Goal: Task Accomplishment & Management: Use online tool/utility

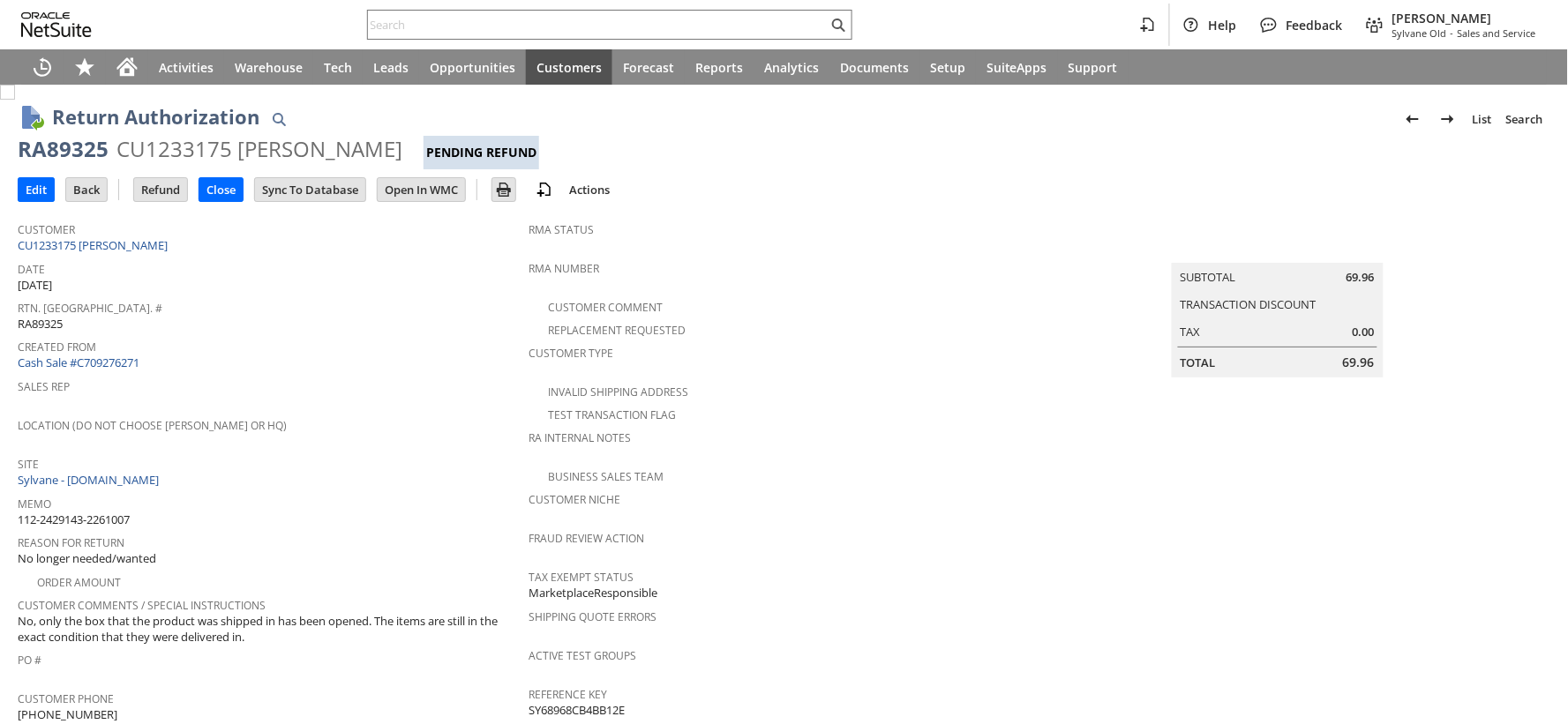
click at [111, 512] on span "112-2429143-2261007" at bounding box center [73, 520] width 112 height 17
copy tbody "112-2429143-2261007"
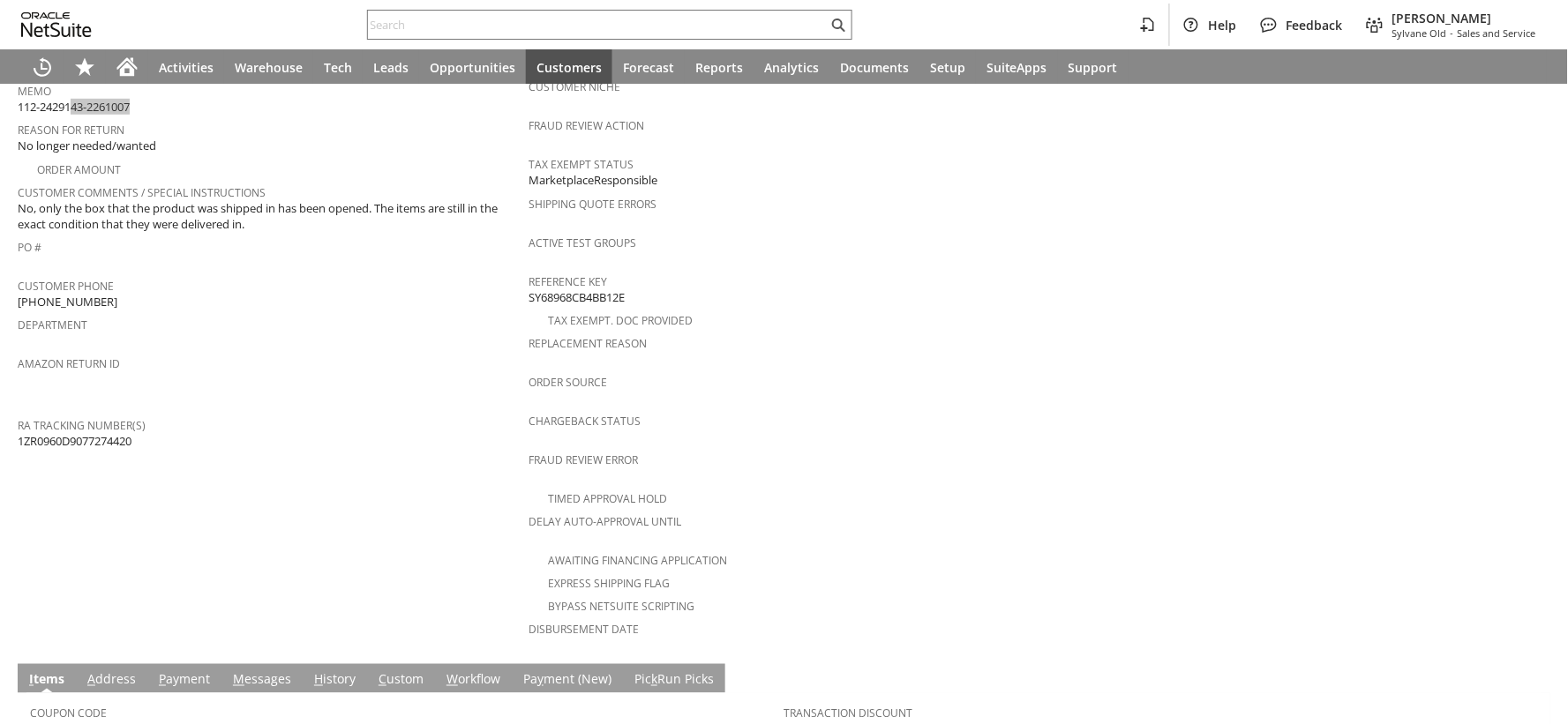
scroll to position [773, 0]
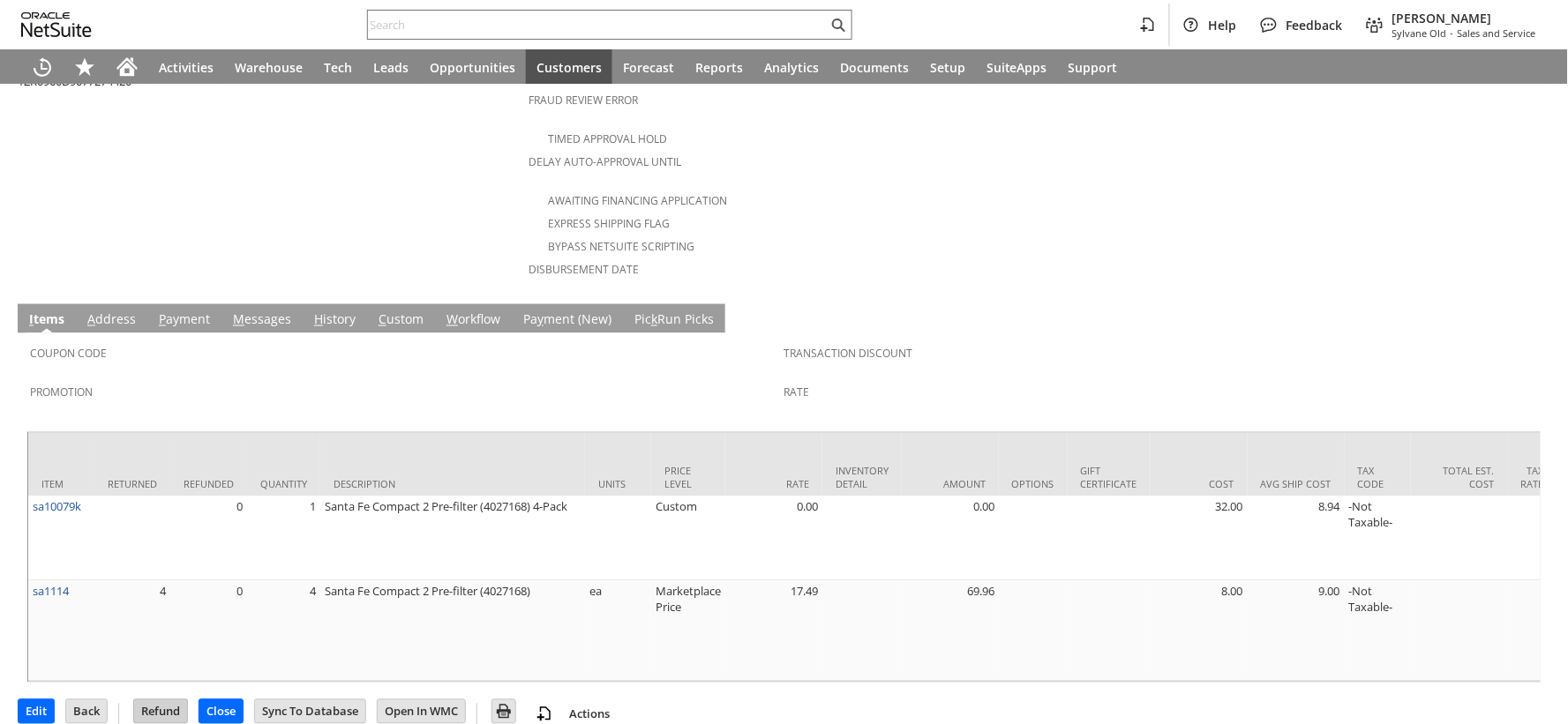
click at [166, 701] on input "Refund" at bounding box center [160, 711] width 53 height 22
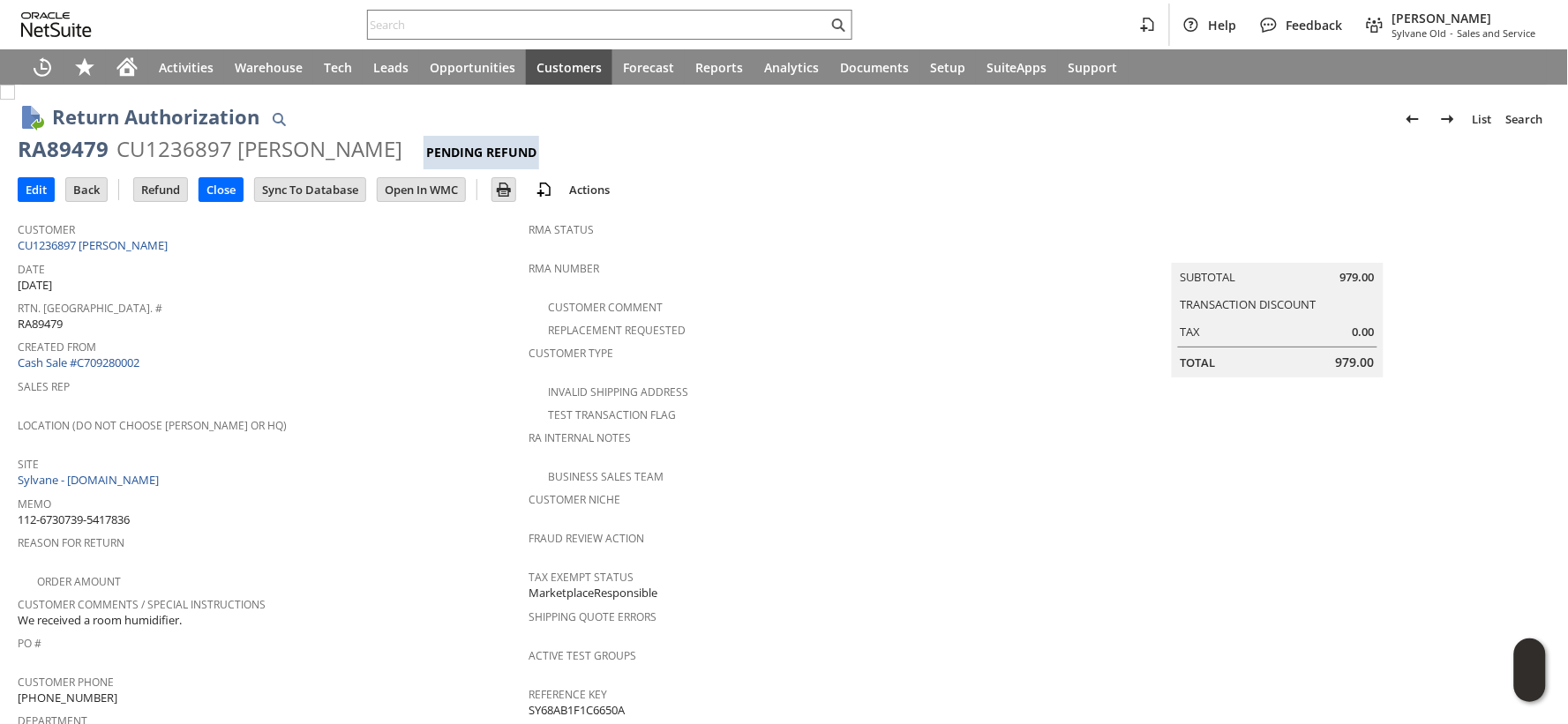
click at [114, 512] on span "112-6730739-5417836" at bounding box center [73, 520] width 112 height 17
copy tbody "112-6730739-5417836"
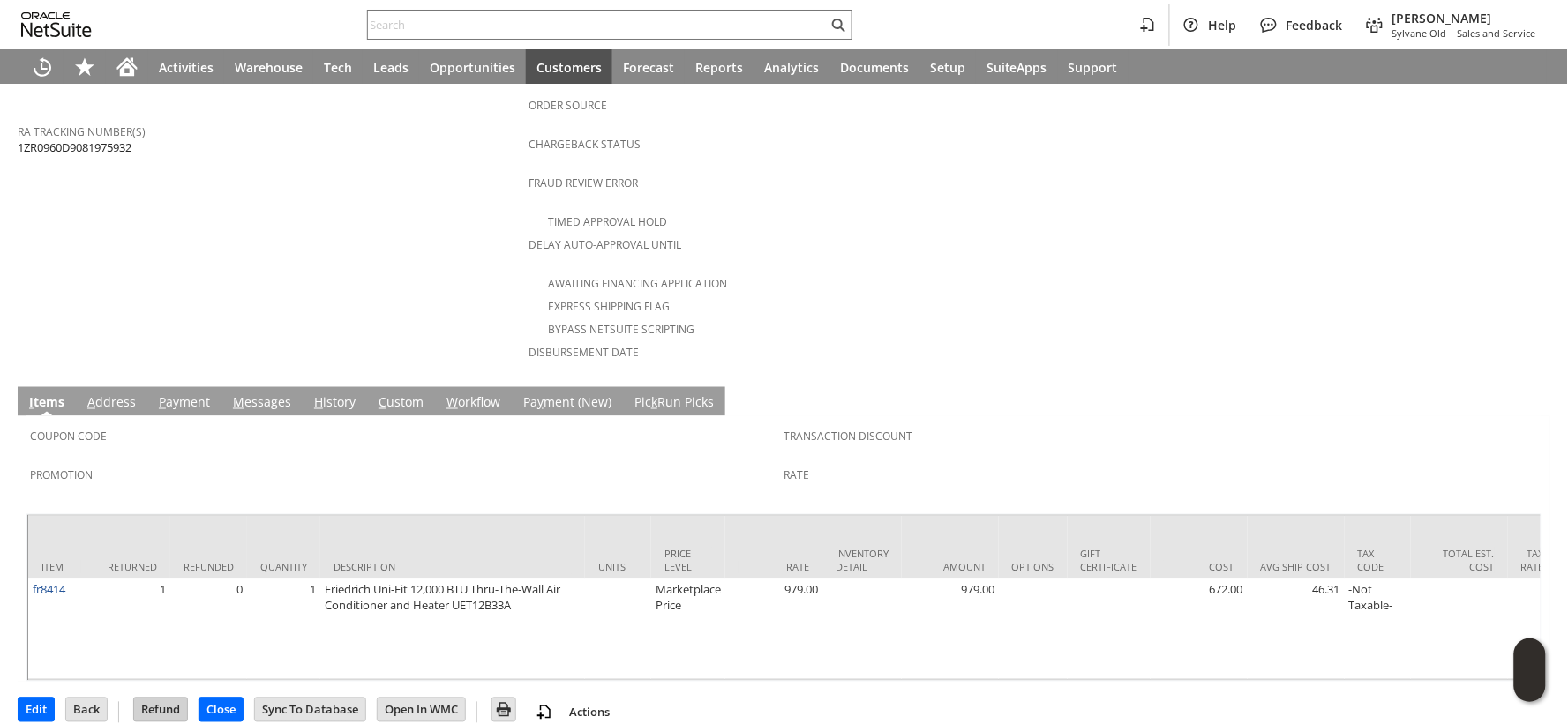
click at [168, 699] on input "Refund" at bounding box center [160, 709] width 53 height 22
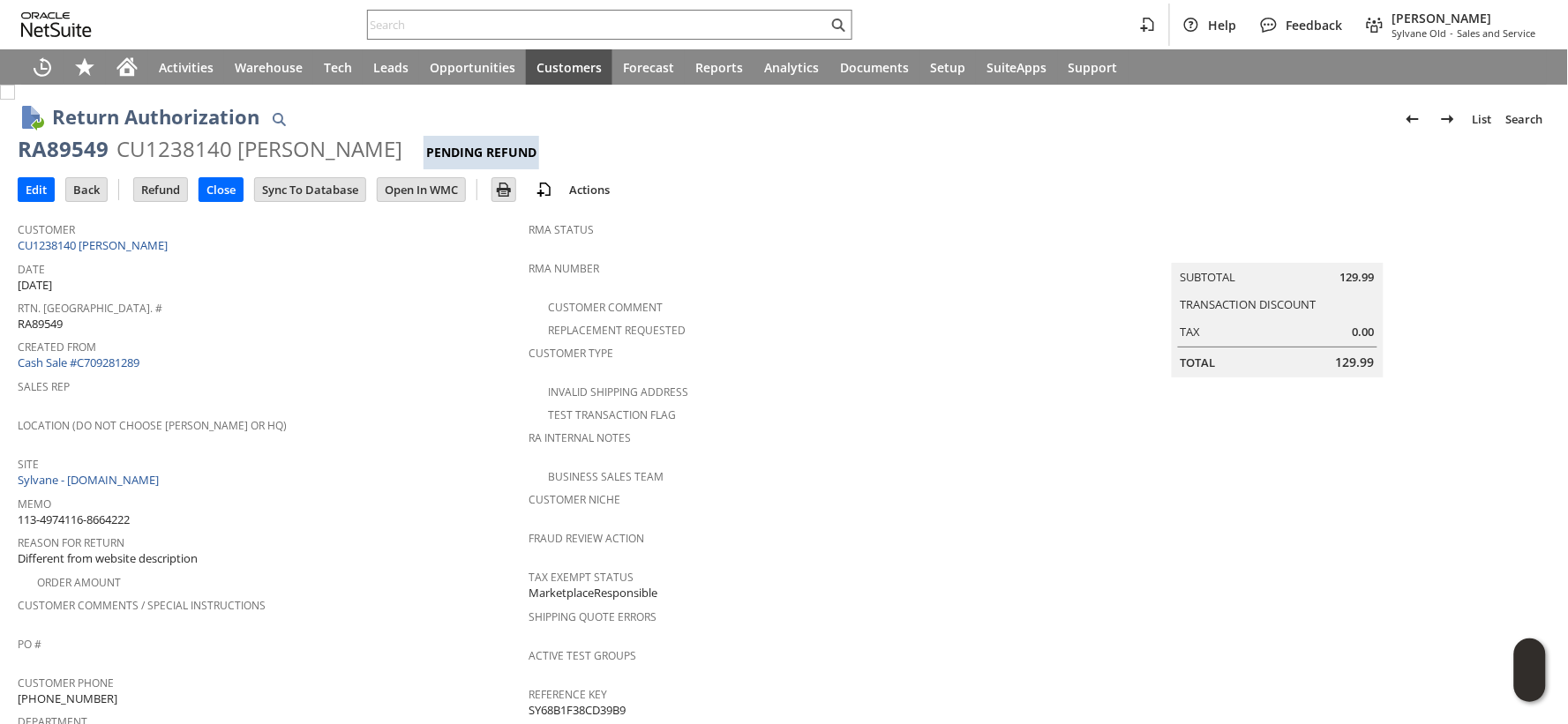
click at [109, 512] on span "113-4974116-8664222" at bounding box center [73, 520] width 112 height 17
copy tbody "113-4974116-8664222"
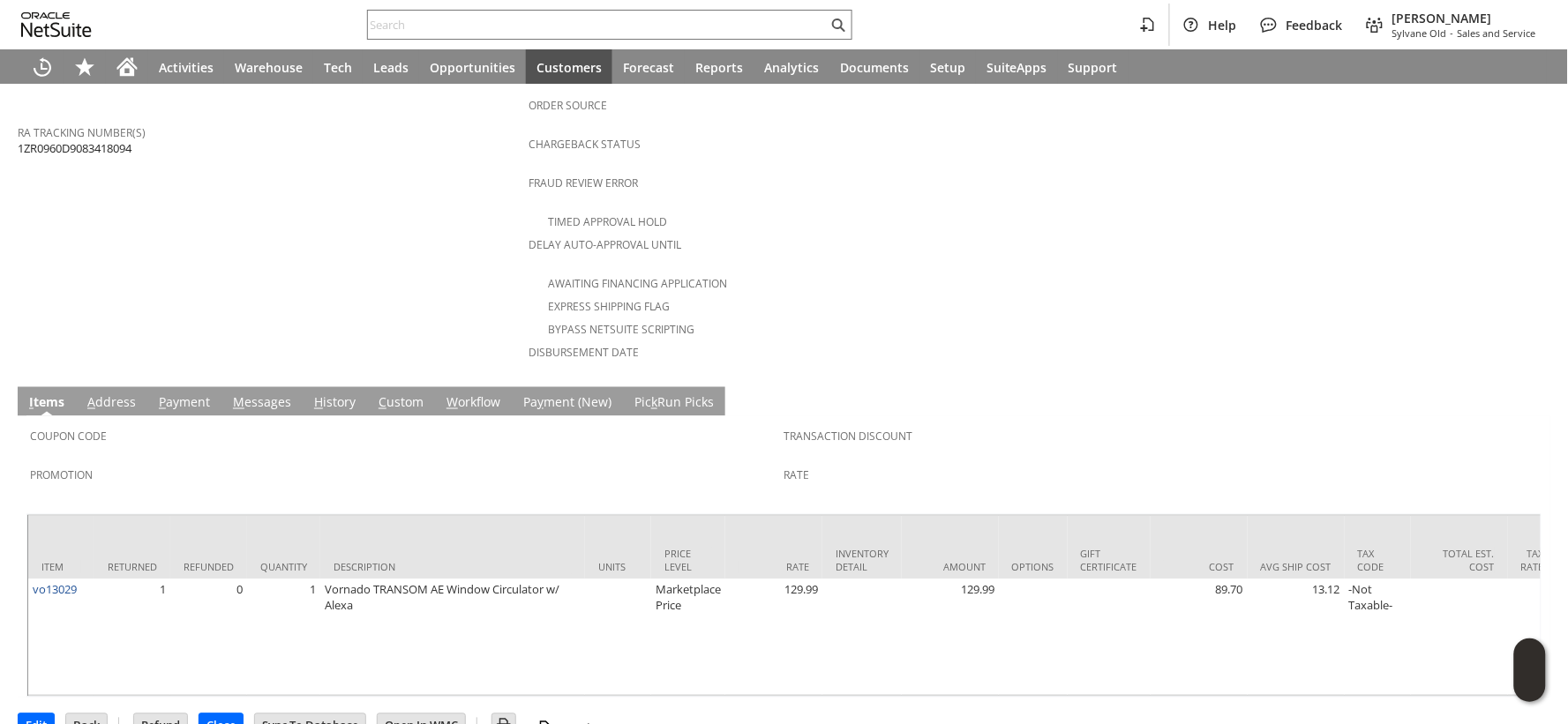
scroll to position [705, 0]
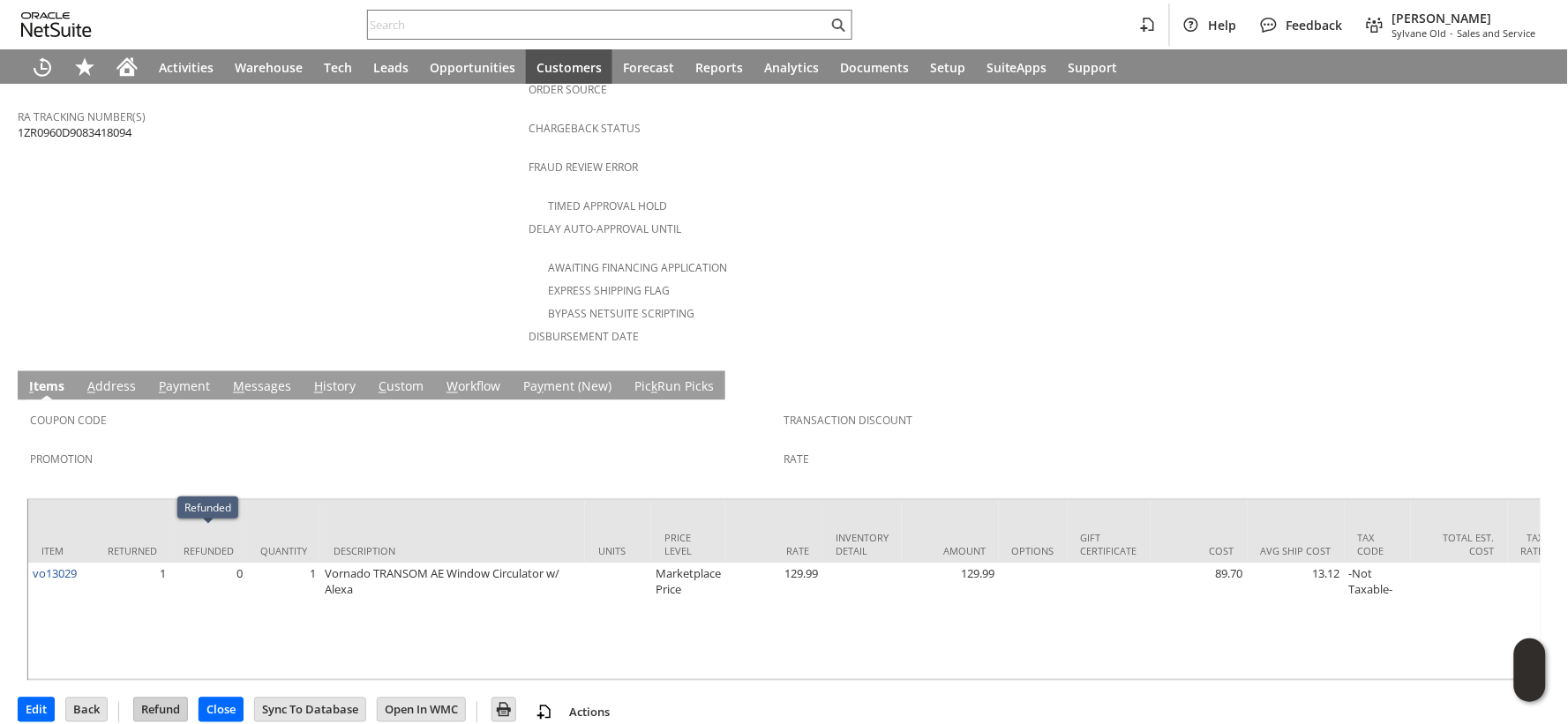
click at [158, 700] on td "Refund" at bounding box center [160, 709] width 55 height 24
click at [168, 699] on input "Refund" at bounding box center [160, 709] width 53 height 22
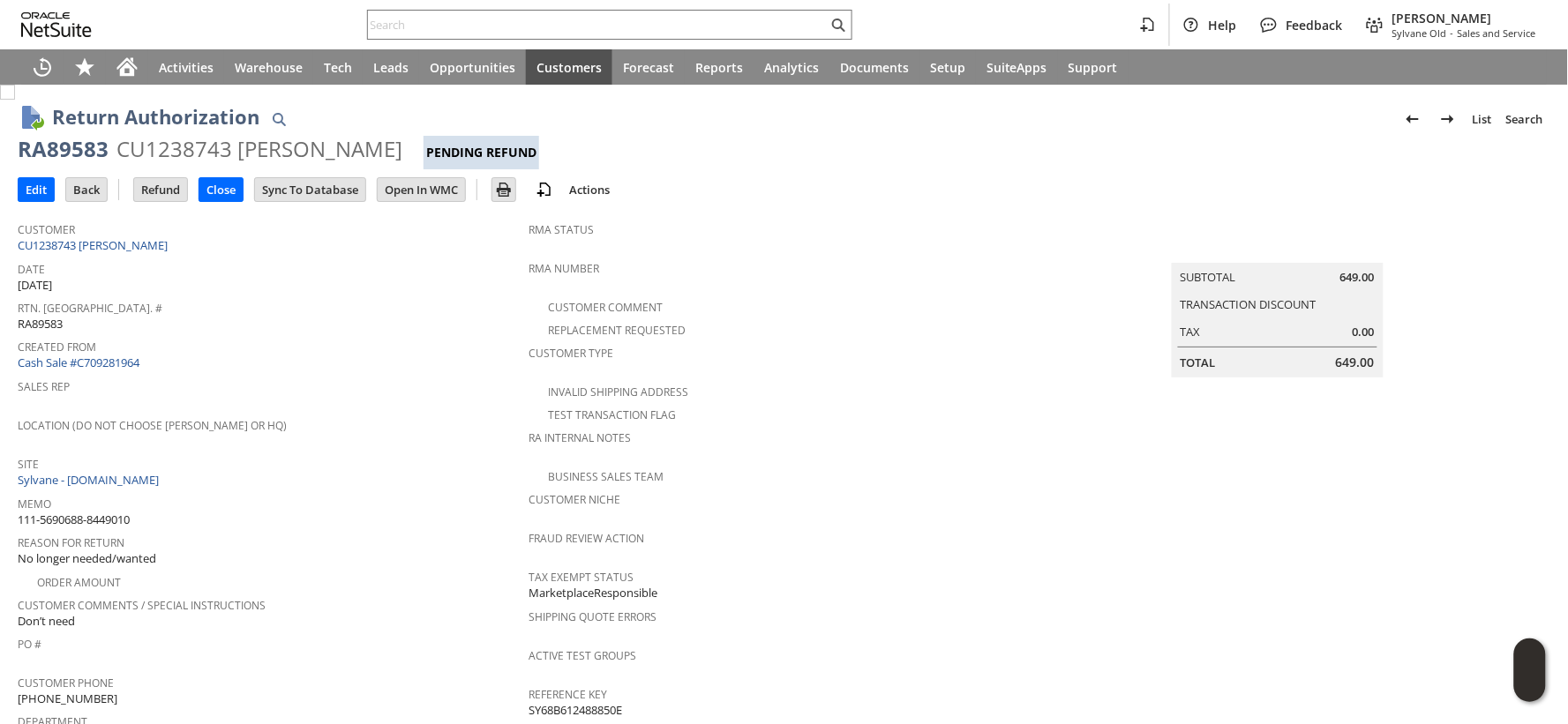
click at [117, 512] on span "111-5690688-8449010" at bounding box center [73, 520] width 112 height 17
copy tbody "111-5690688-8449010"
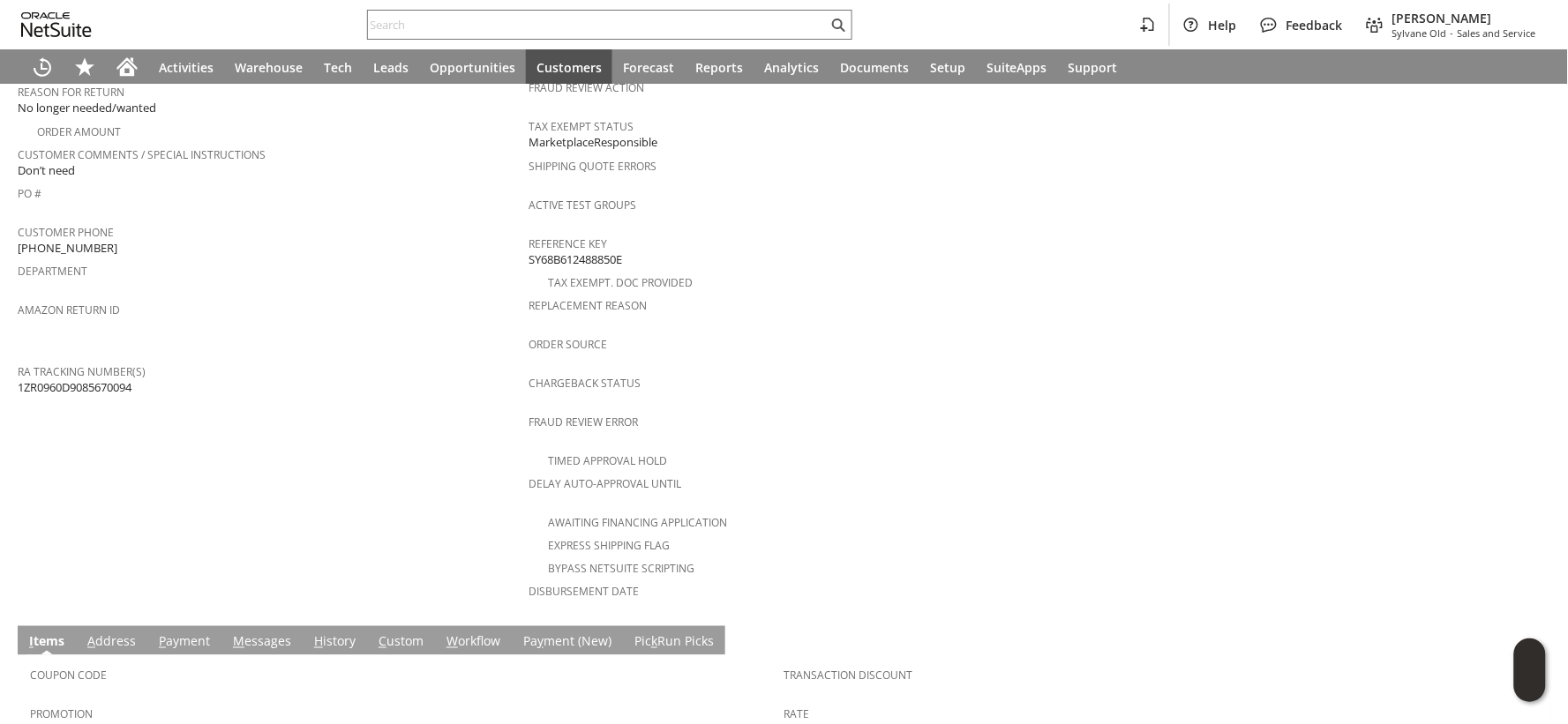
scroll to position [674, 0]
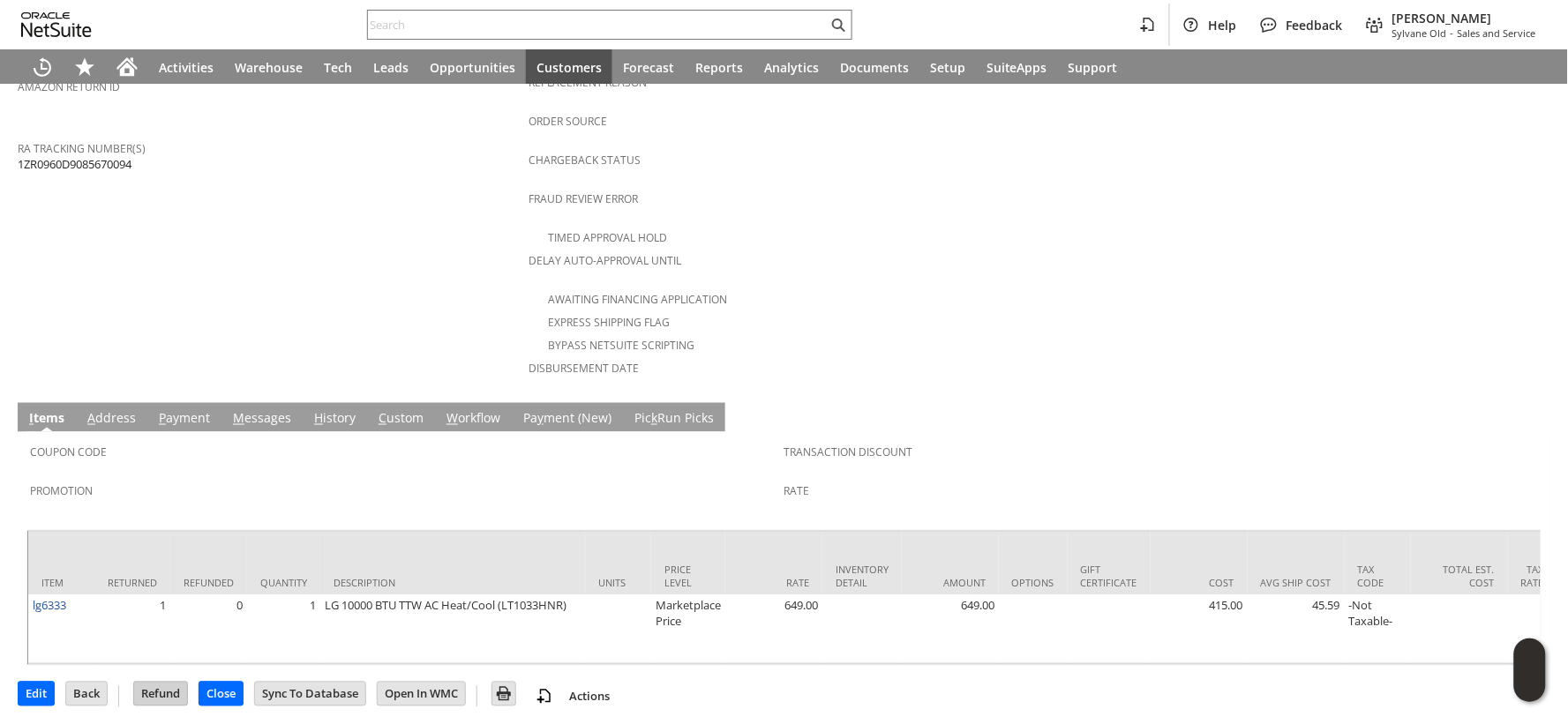
click at [160, 690] on input "Refund" at bounding box center [160, 694] width 53 height 22
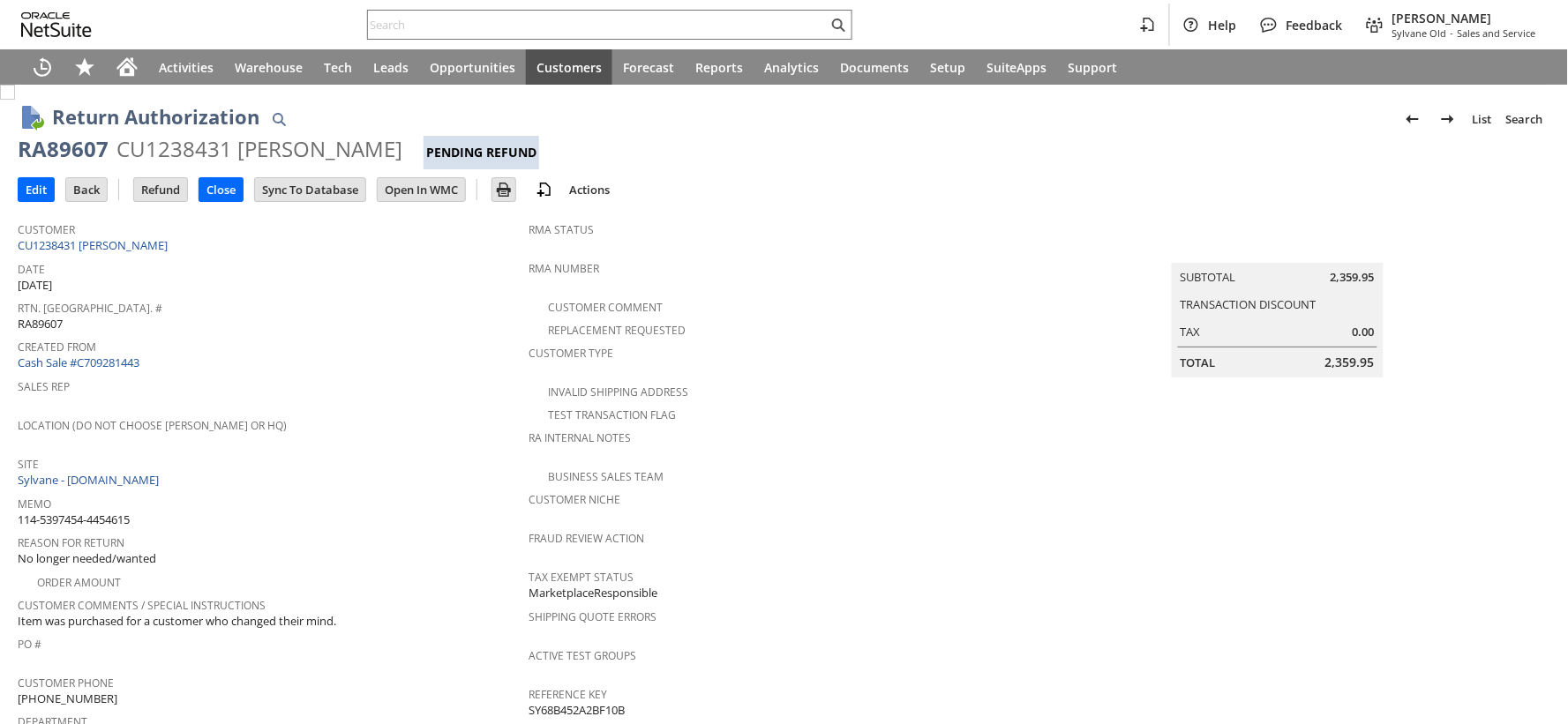
click at [113, 512] on span "114-5397454-4454615" at bounding box center [73, 520] width 112 height 17
copy tbody "114-5397454-4454615"
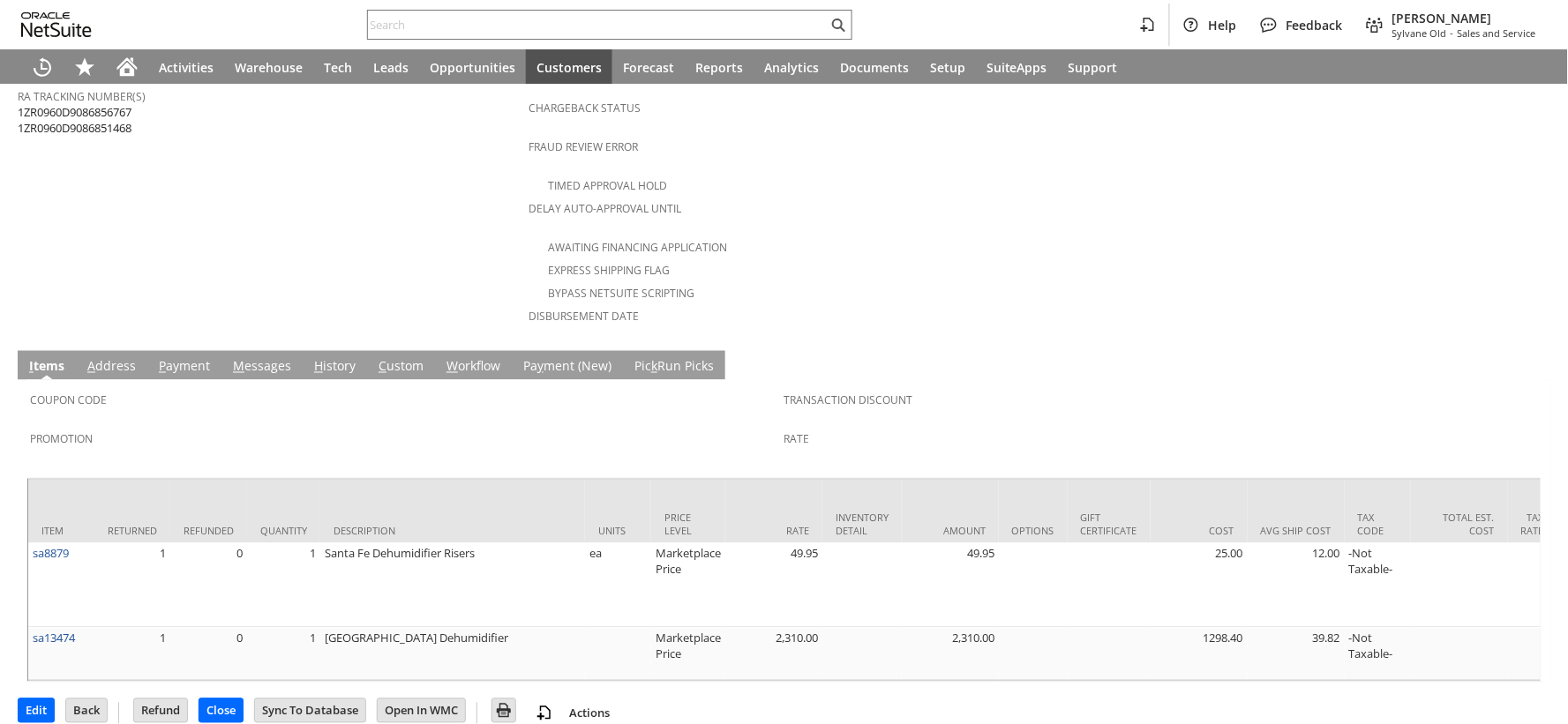
scroll to position [40, 0]
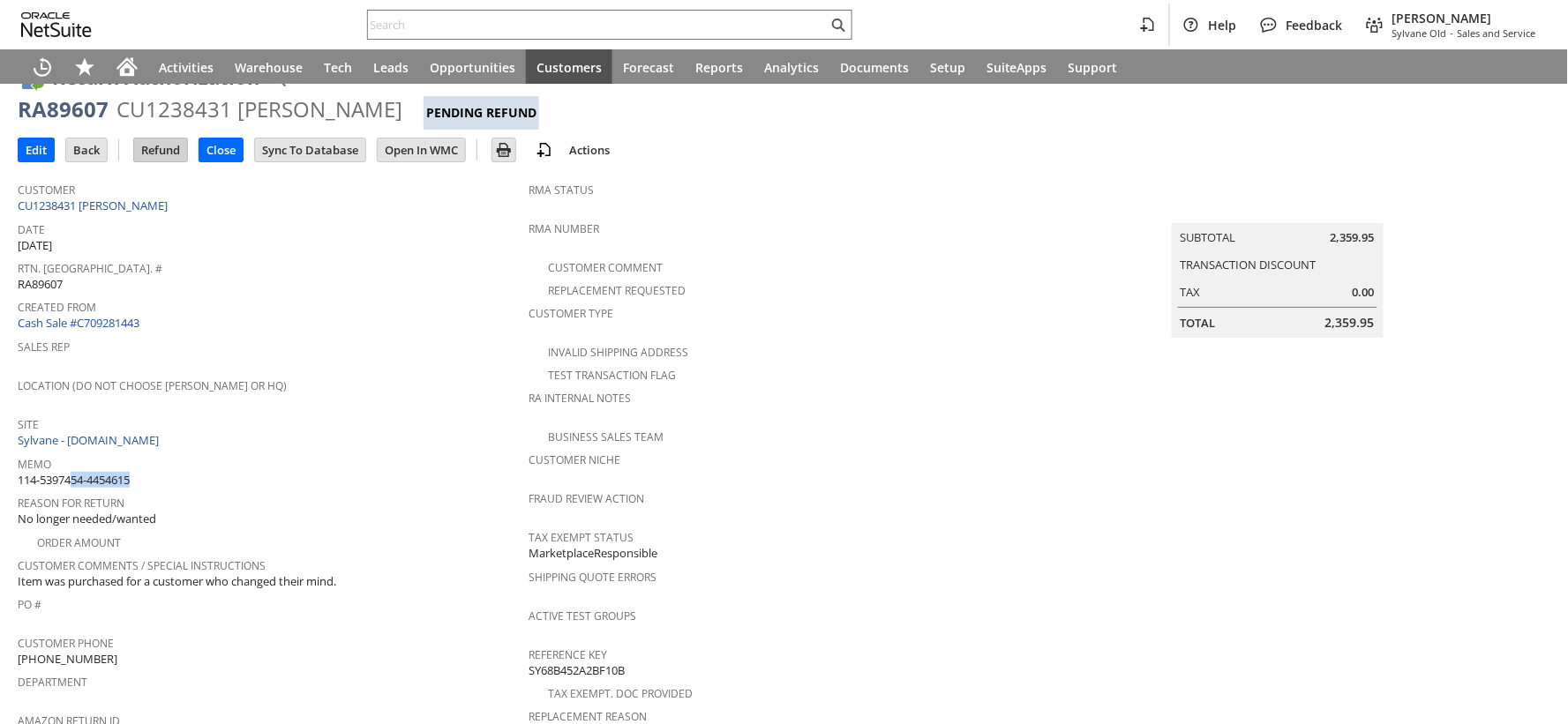
click at [156, 144] on input "Refund" at bounding box center [160, 149] width 53 height 22
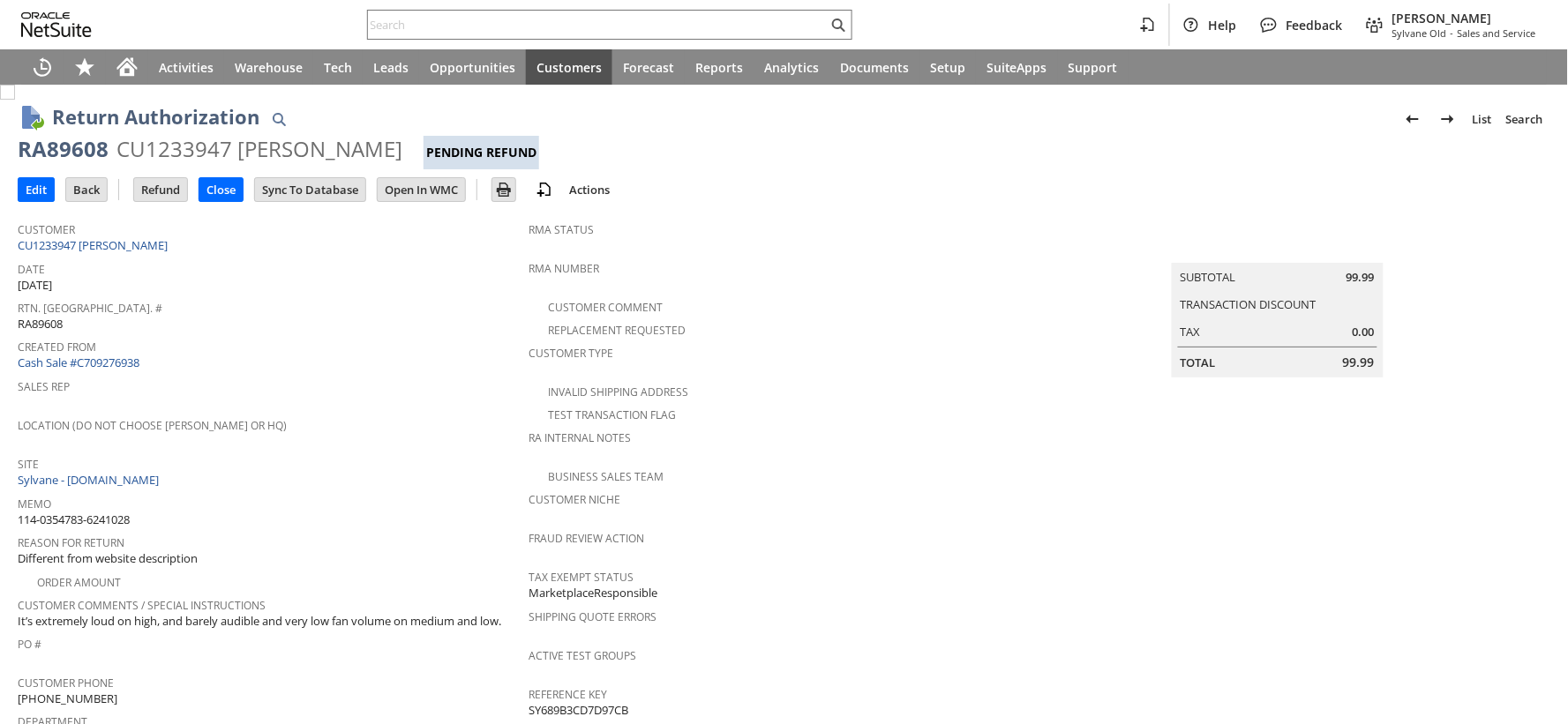
click at [110, 512] on span "114-0354783-6241028" at bounding box center [73, 520] width 112 height 17
copy tbody "114-0354783-6241028"
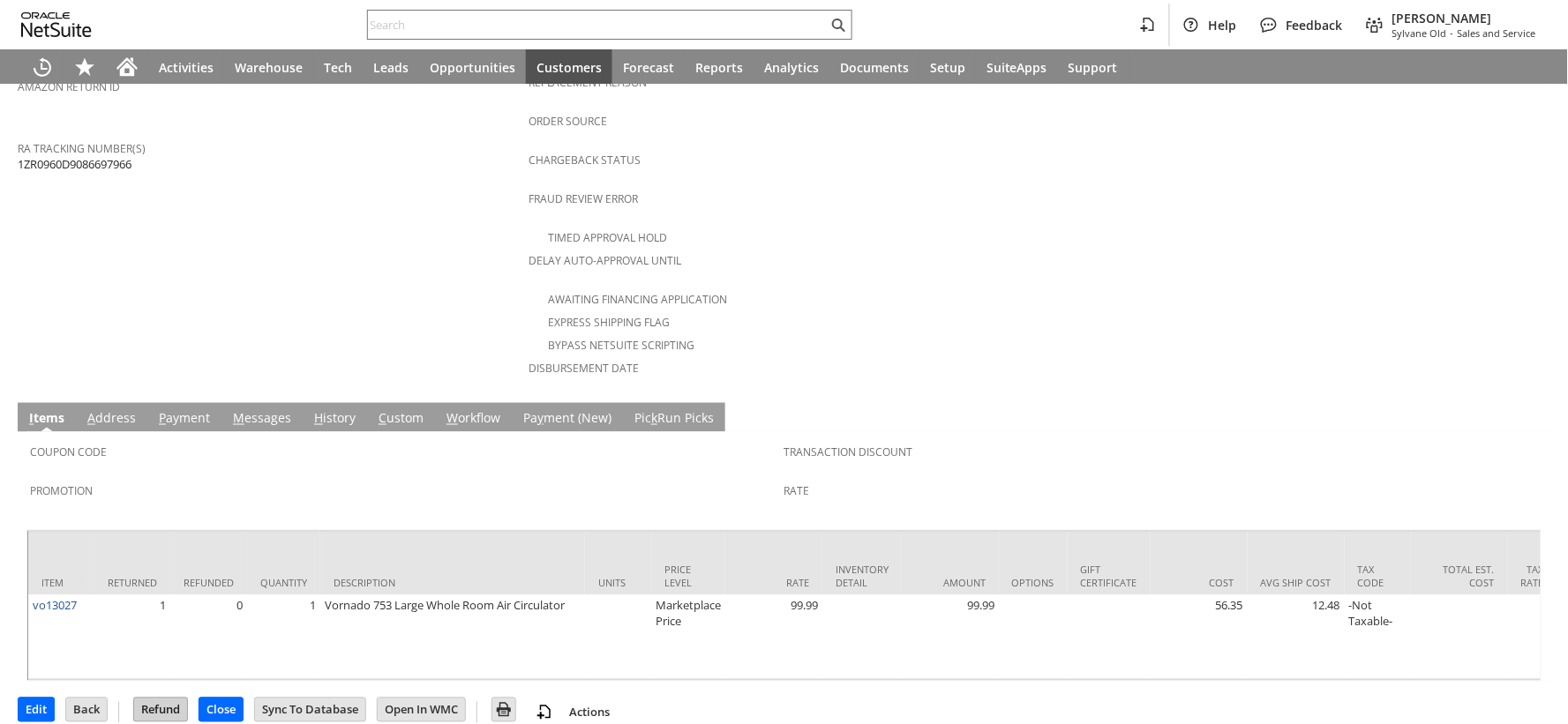
click at [173, 699] on input "Refund" at bounding box center [160, 709] width 53 height 22
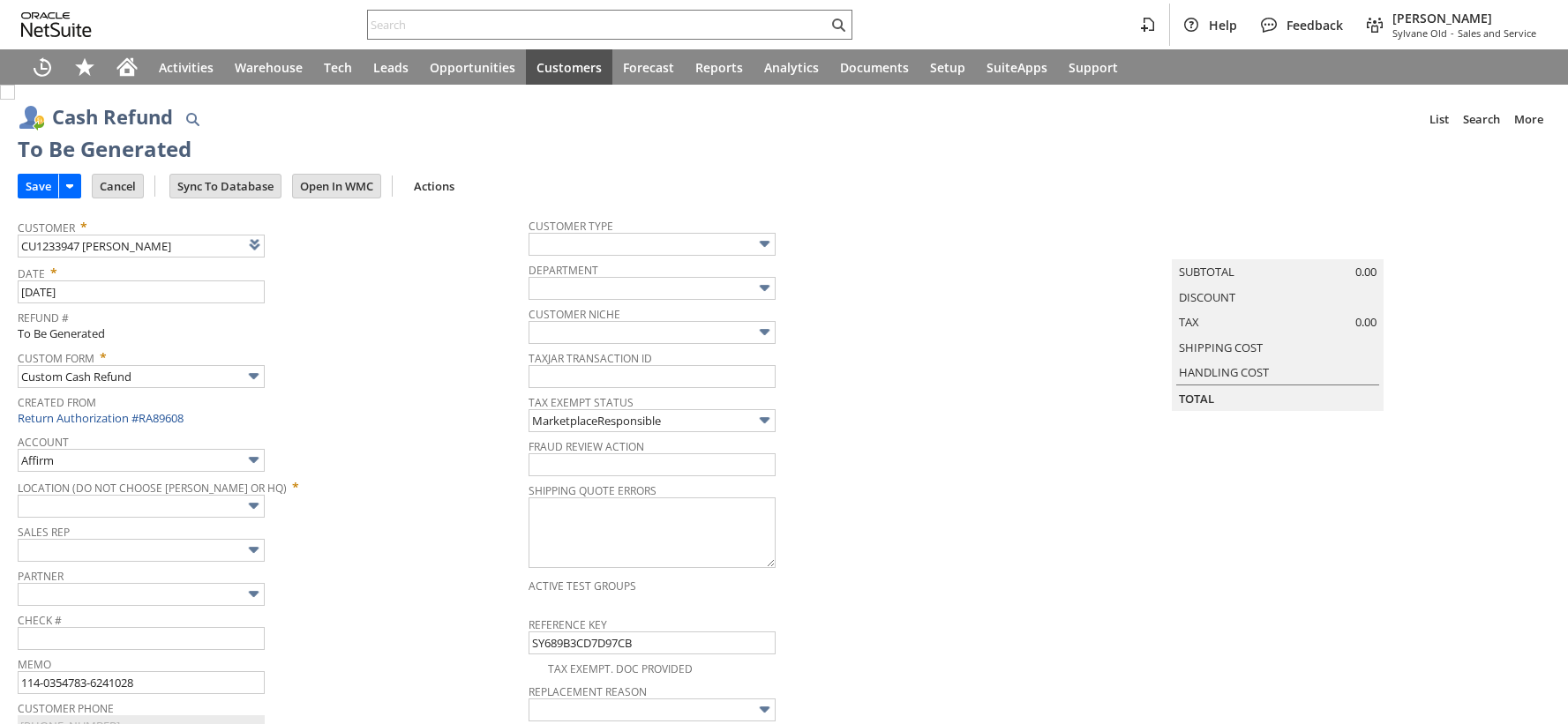
type input "Amazon Undeposited Funds"
type input "Headquarters : Head... : Pending Testing"
type input "Add"
type input "Copy Previous"
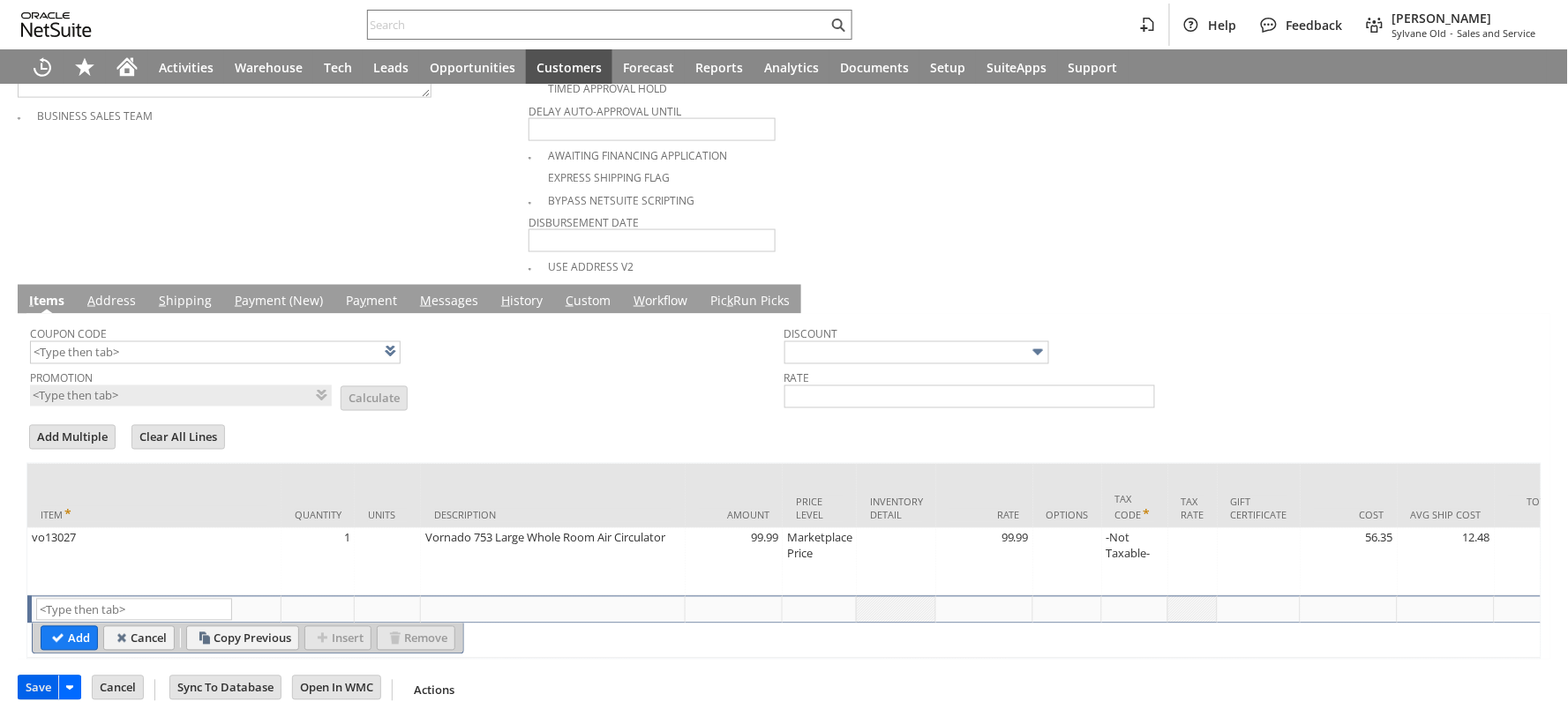
click at [35, 694] on input "Save" at bounding box center [38, 687] width 40 height 22
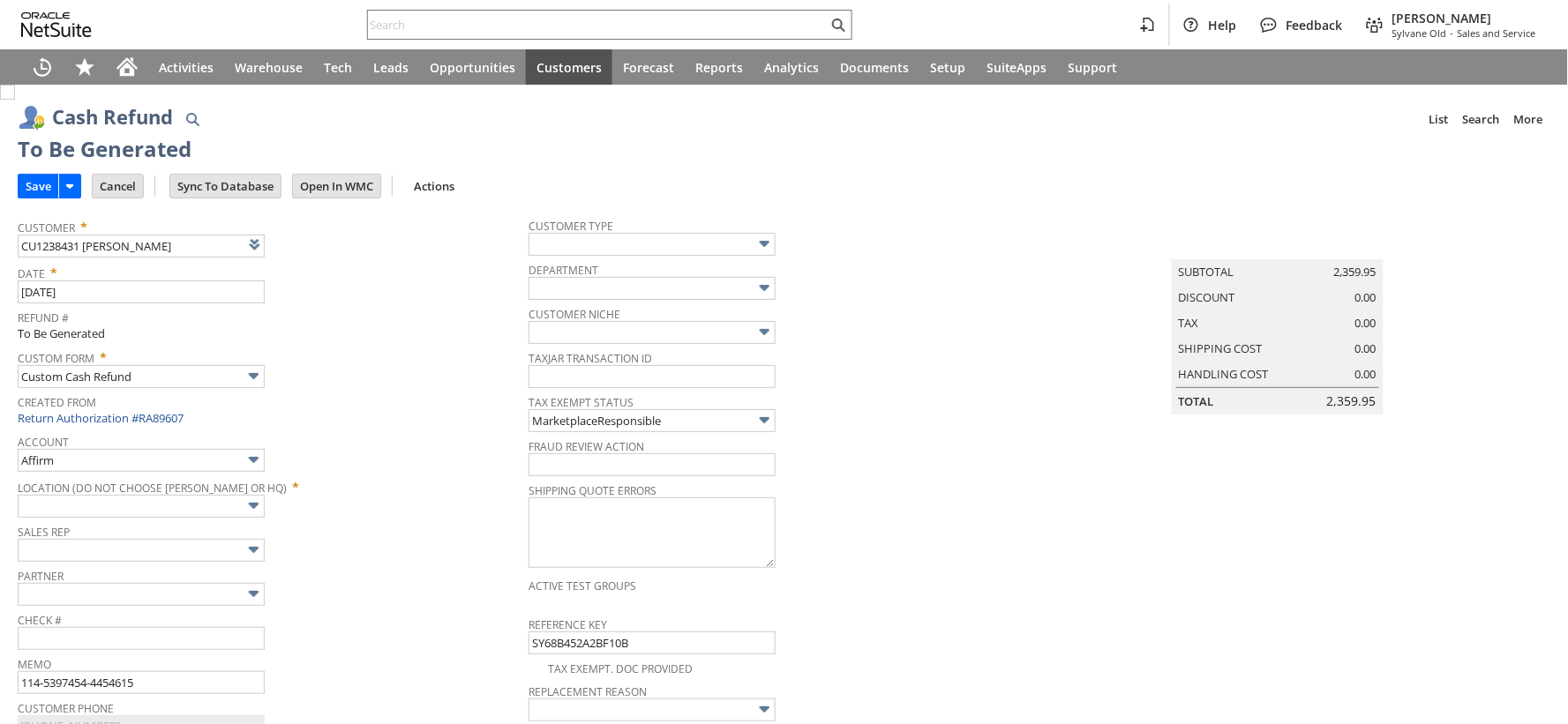
type input "Amazon Undeposited Funds"
type input "Headquarters : Head... : Pending Testing"
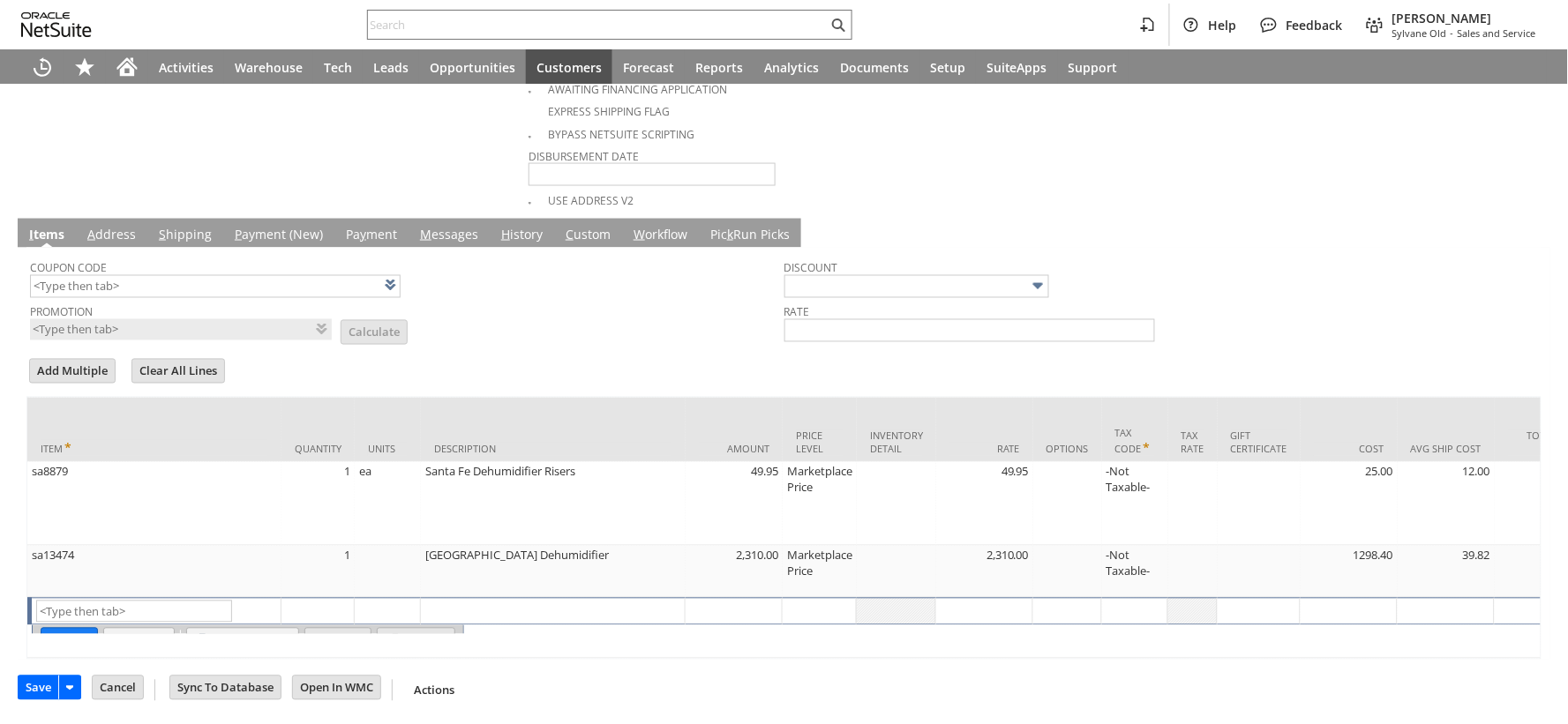
click at [38, 691] on input "Save" at bounding box center [38, 687] width 40 height 22
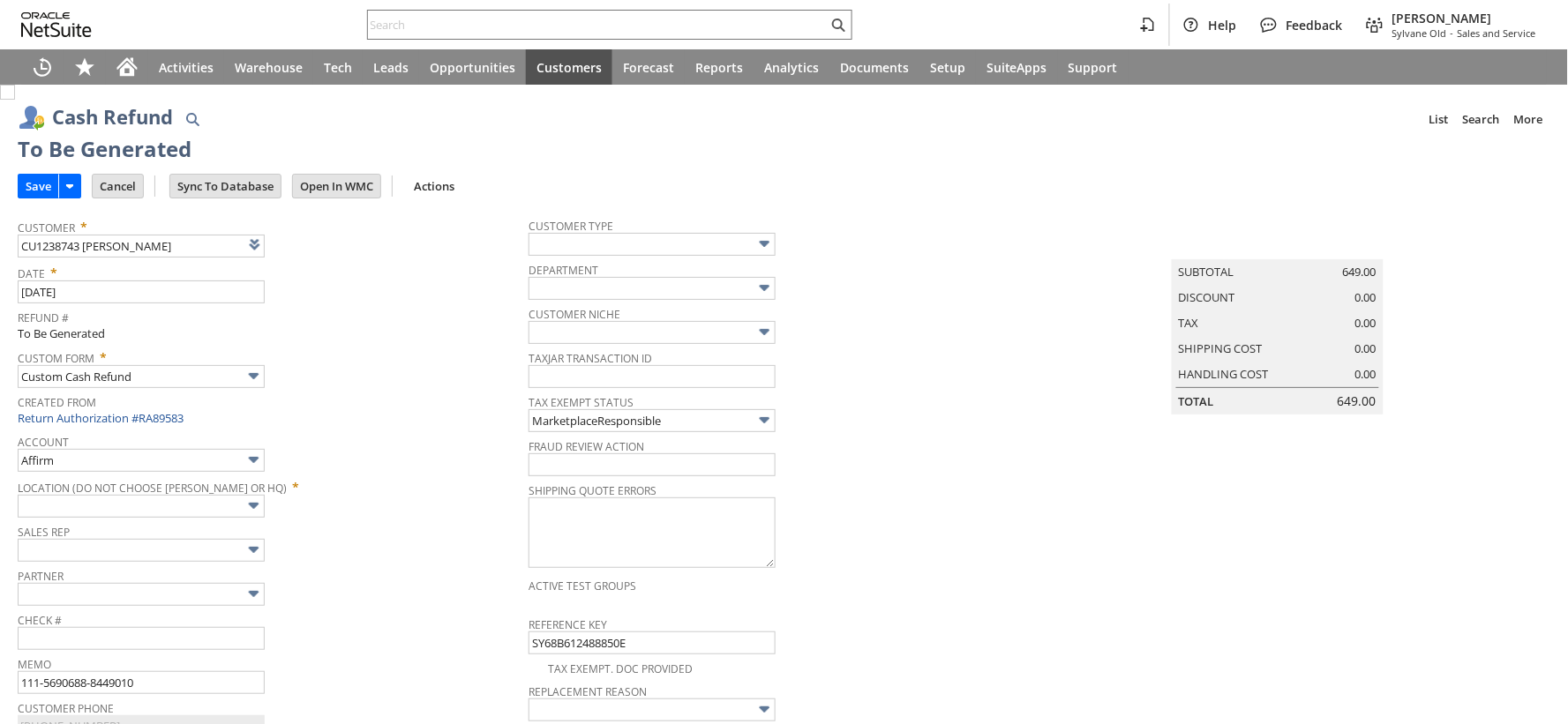
type input "Amazon Undeposited Funds"
type input "Headquarters : Head... : Pending Testing"
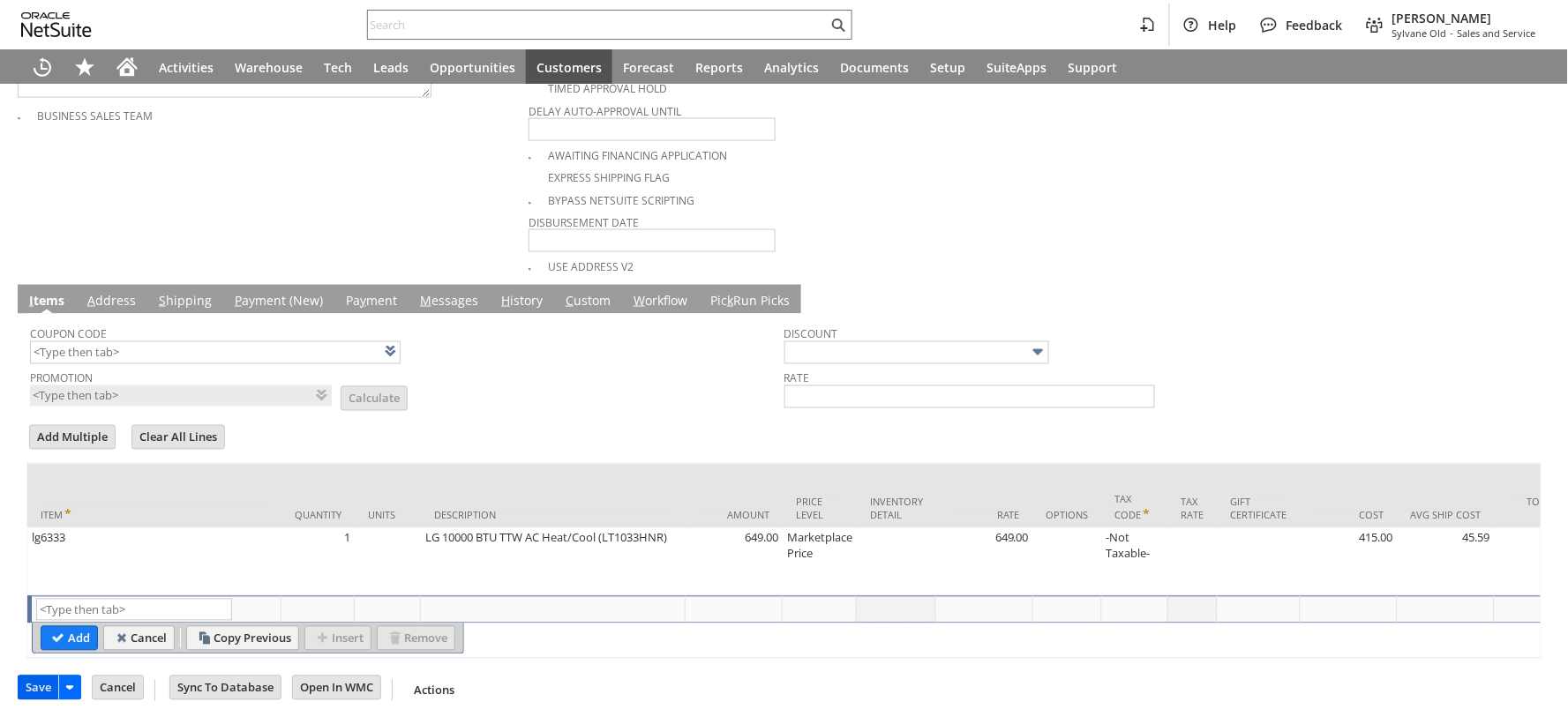
click at [40, 693] on input "Save" at bounding box center [38, 687] width 40 height 22
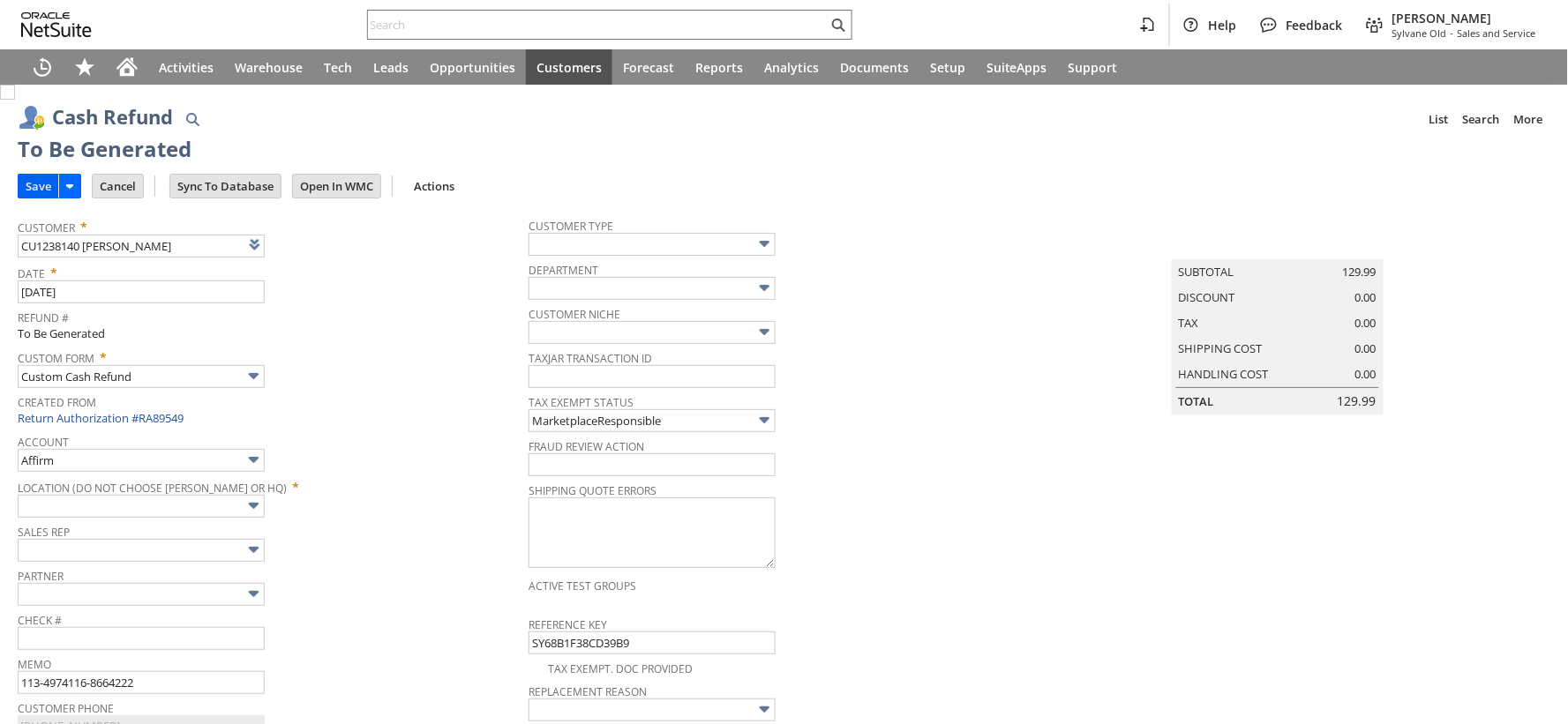
type input "Amazon Undeposited Funds"
type input "Headquarters : Head... : Pending Testing"
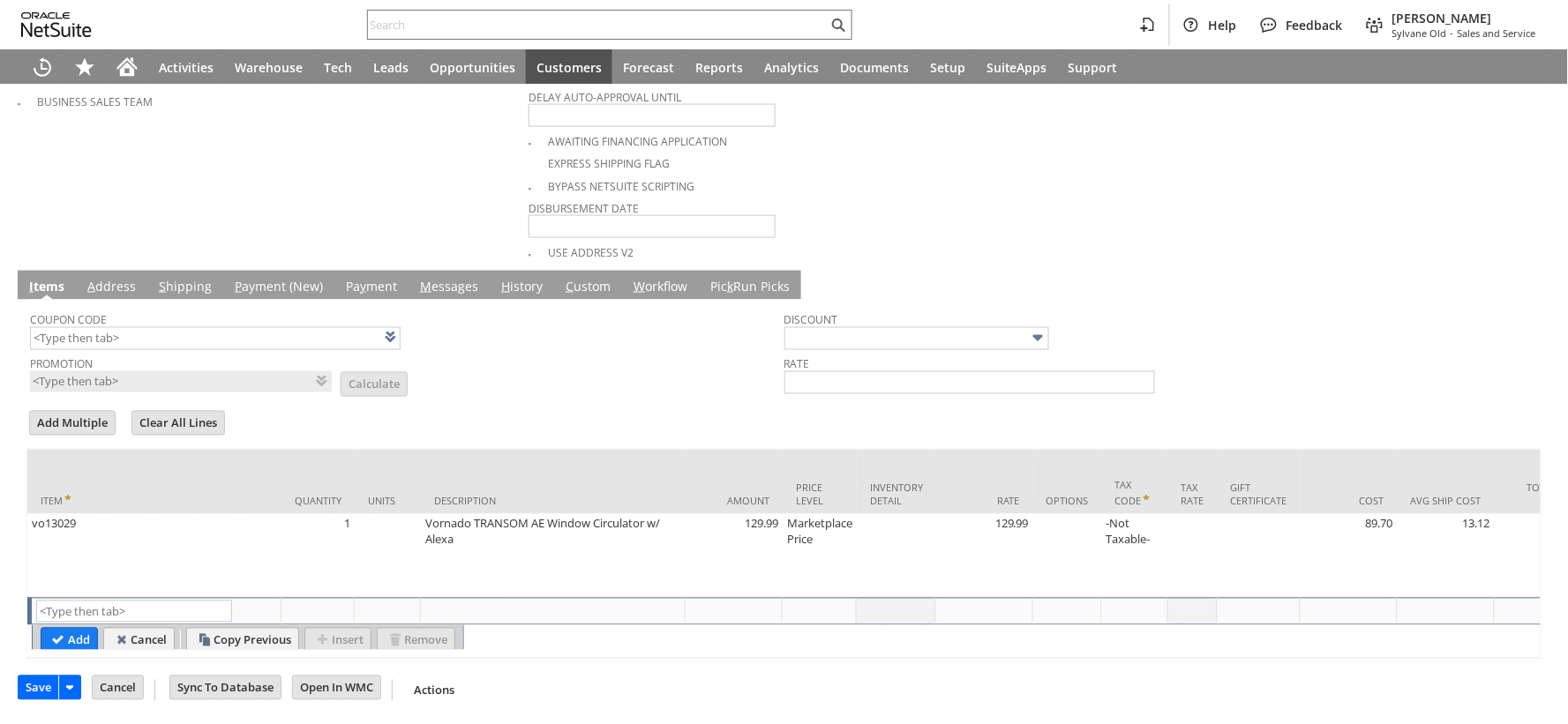
click at [31, 690] on input "Save" at bounding box center [38, 687] width 40 height 22
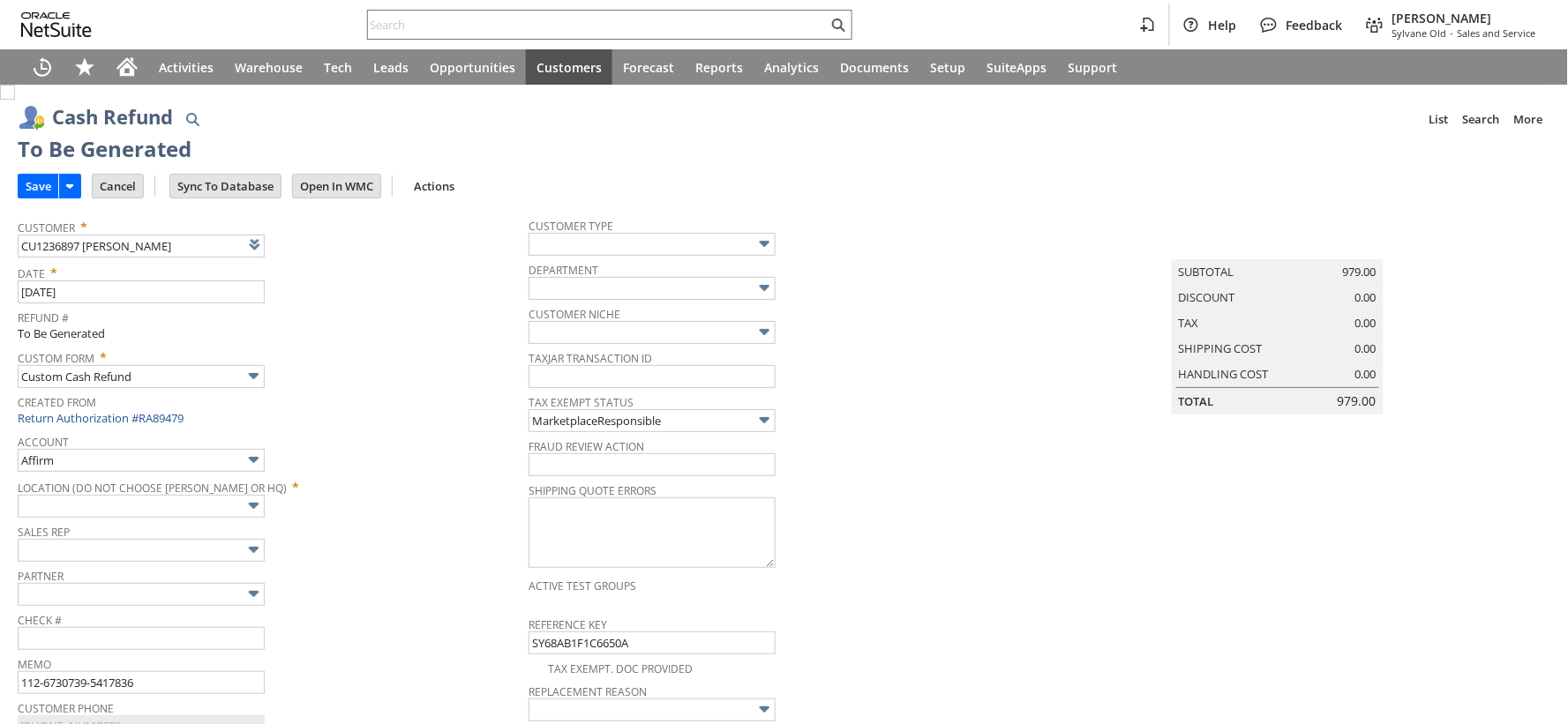
type input "Amazon Undeposited Funds"
type input "Headquarters : Head... : Pending Testing"
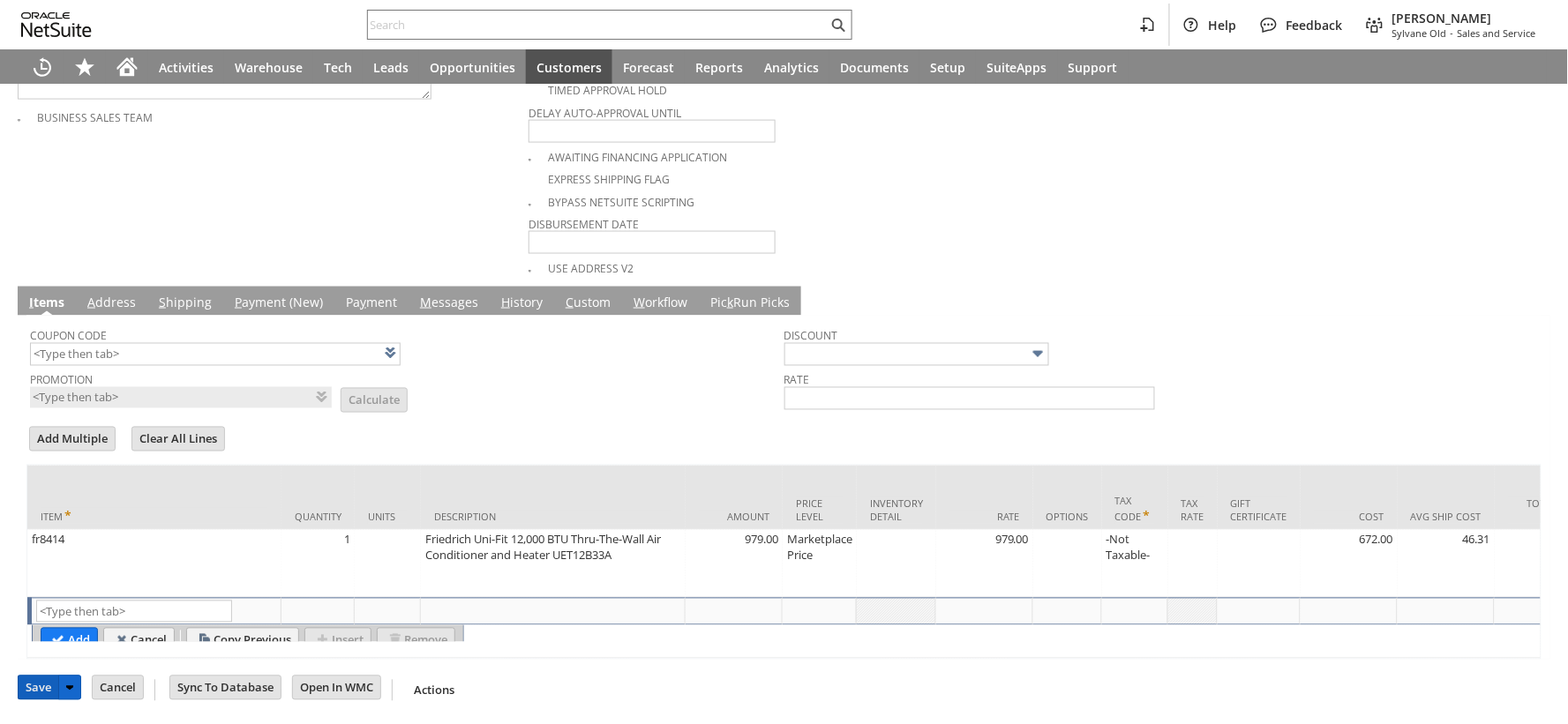
click at [40, 688] on input "Save" at bounding box center [38, 687] width 40 height 22
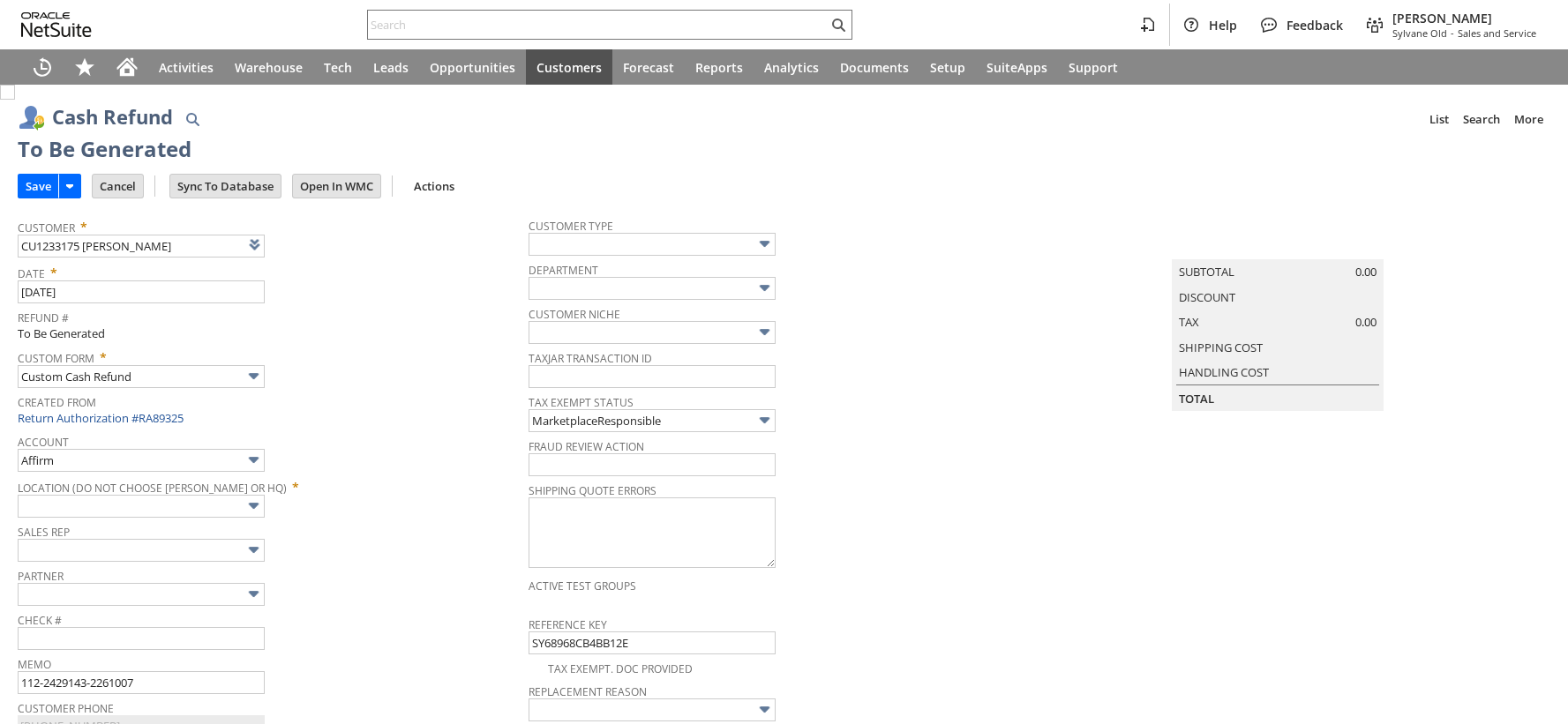
type input "Amazon Undeposited Funds"
type input "Headquarters : Head... : Pending Testing"
type input "Add"
type input "Copy Previous"
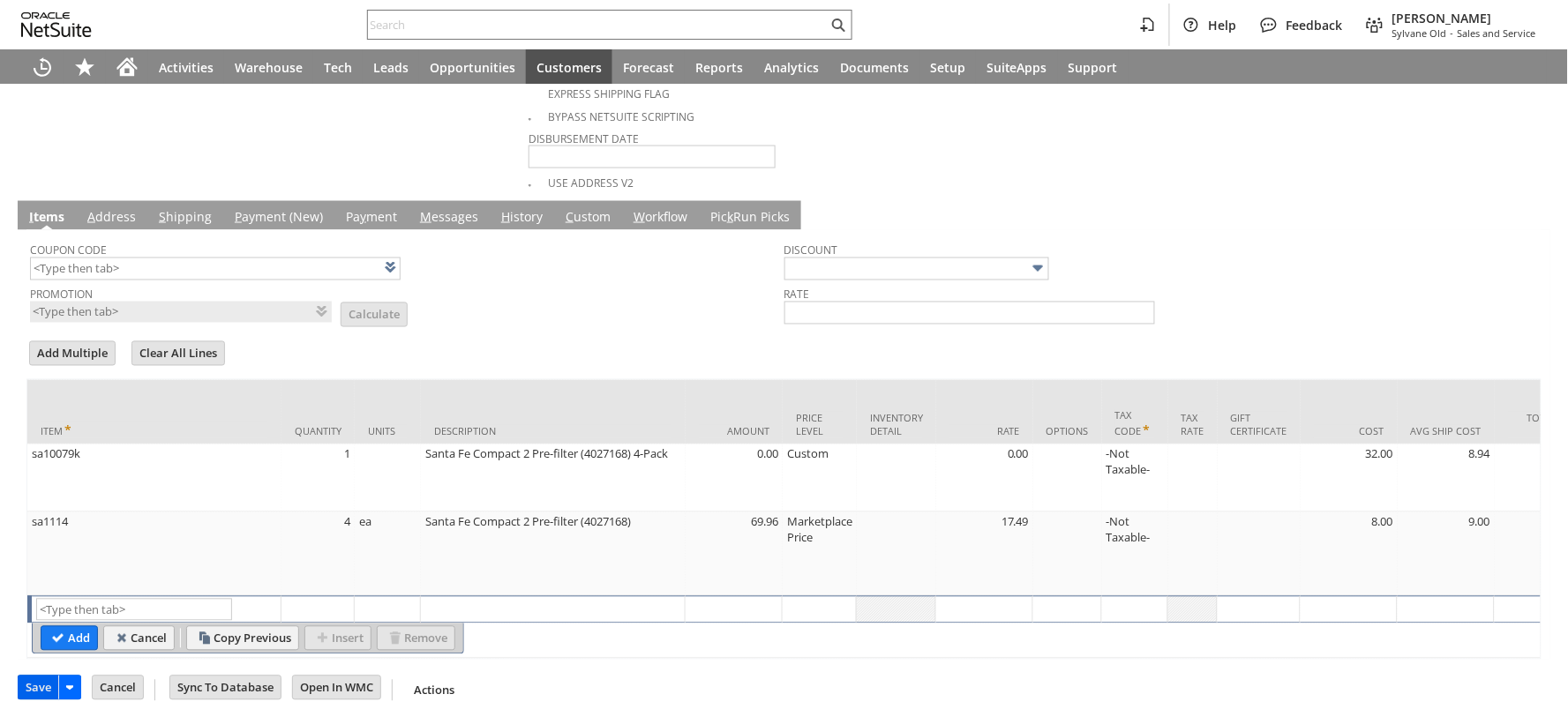
click at [48, 689] on input "Save" at bounding box center [38, 687] width 40 height 22
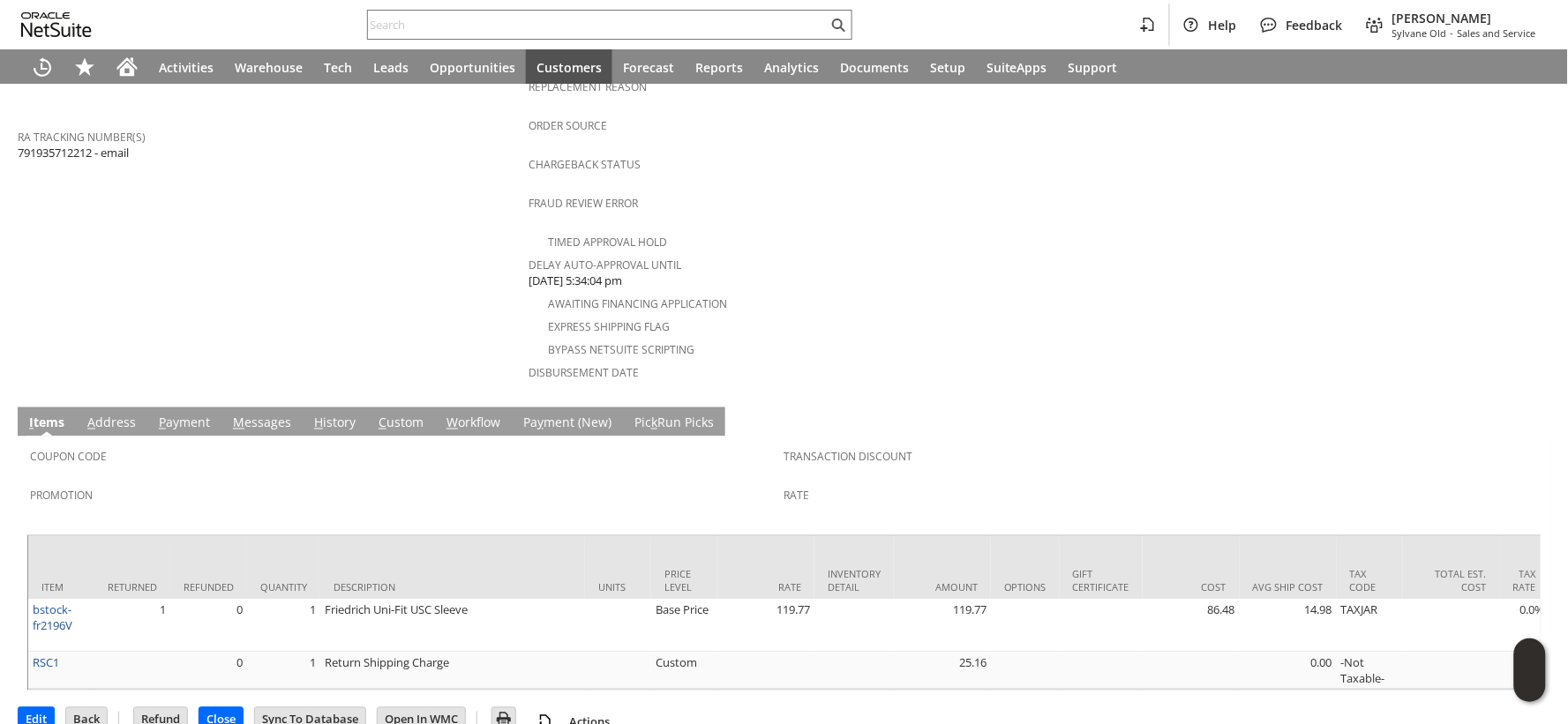
scroll to position [694, 0]
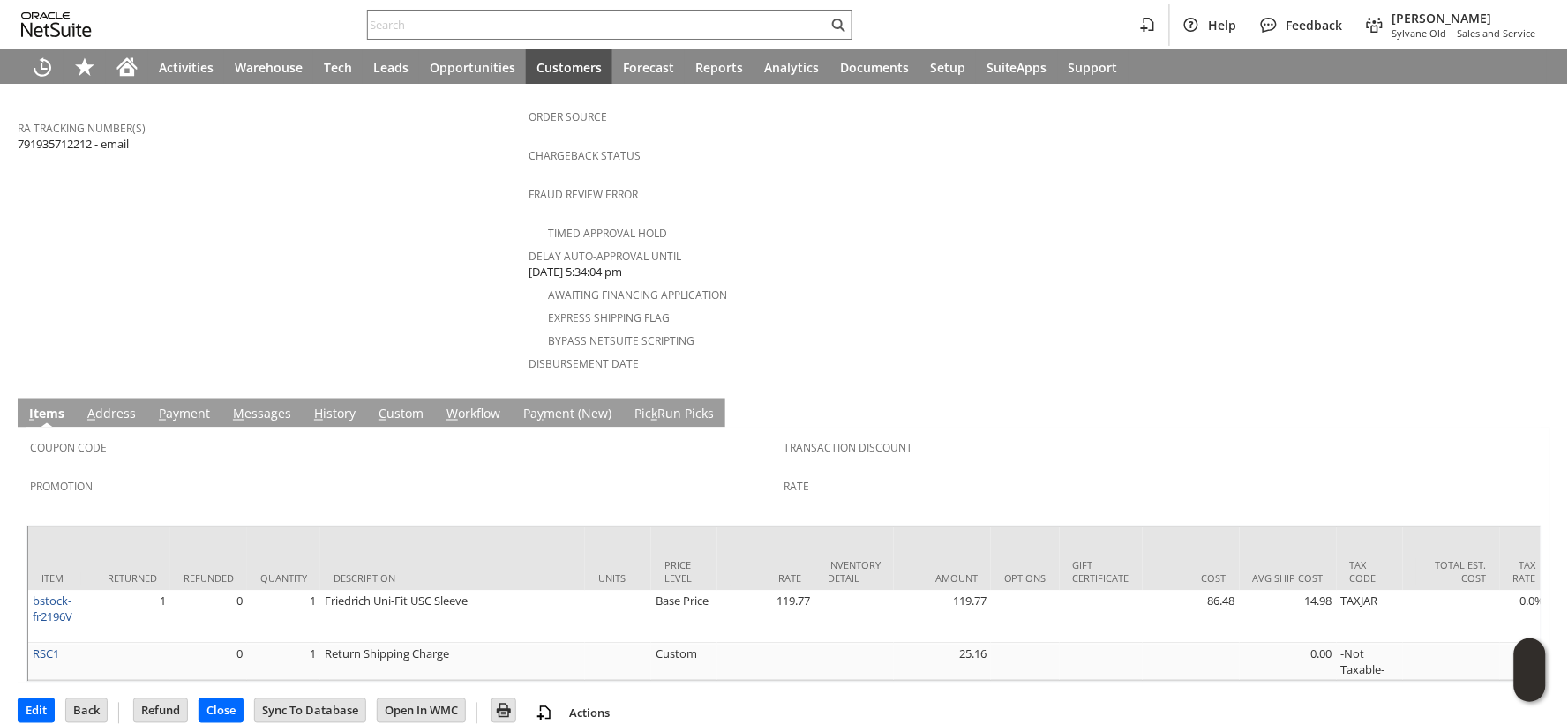
click at [252, 405] on link "M essages" at bounding box center [262, 415] width 67 height 20
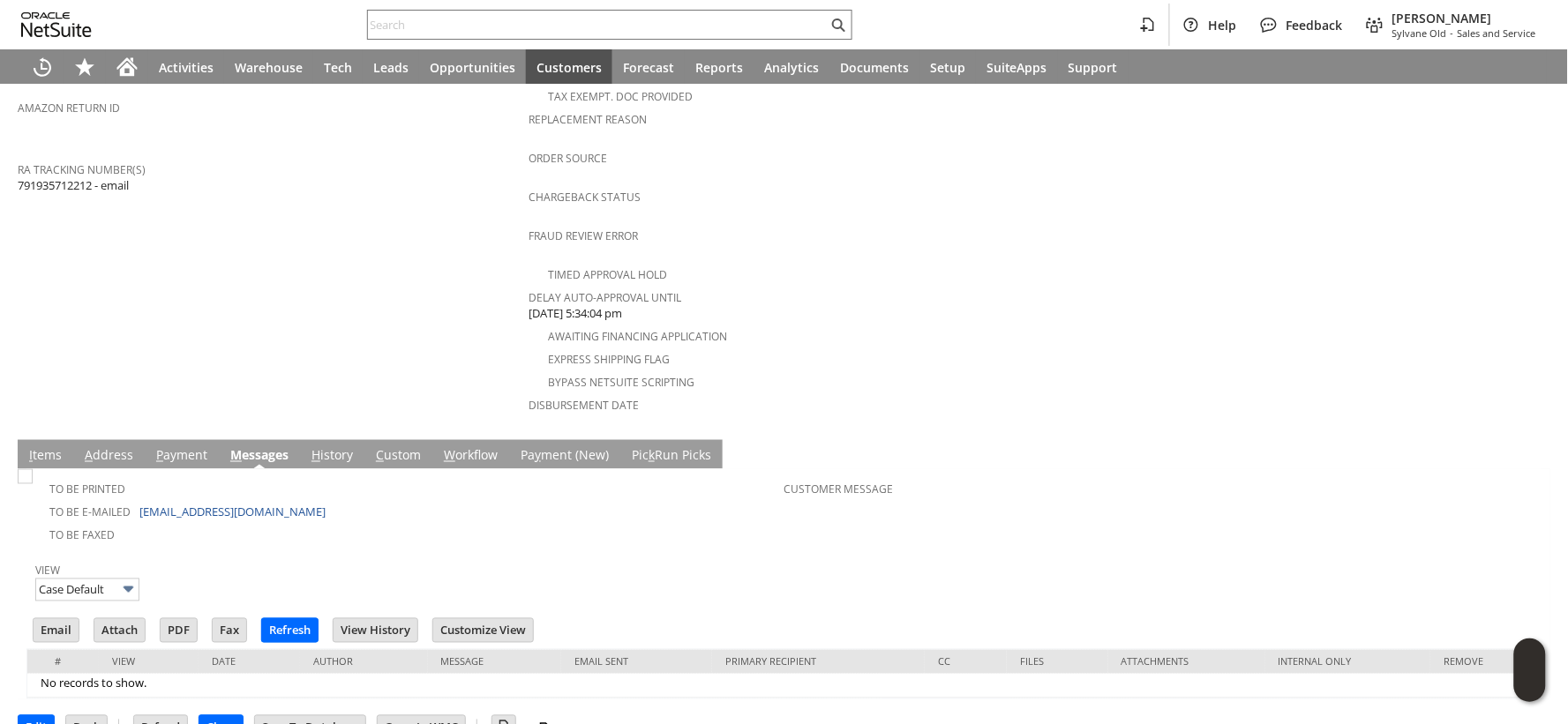
scroll to position [0, 0]
click at [31, 447] on span "I" at bounding box center [31, 455] width 4 height 17
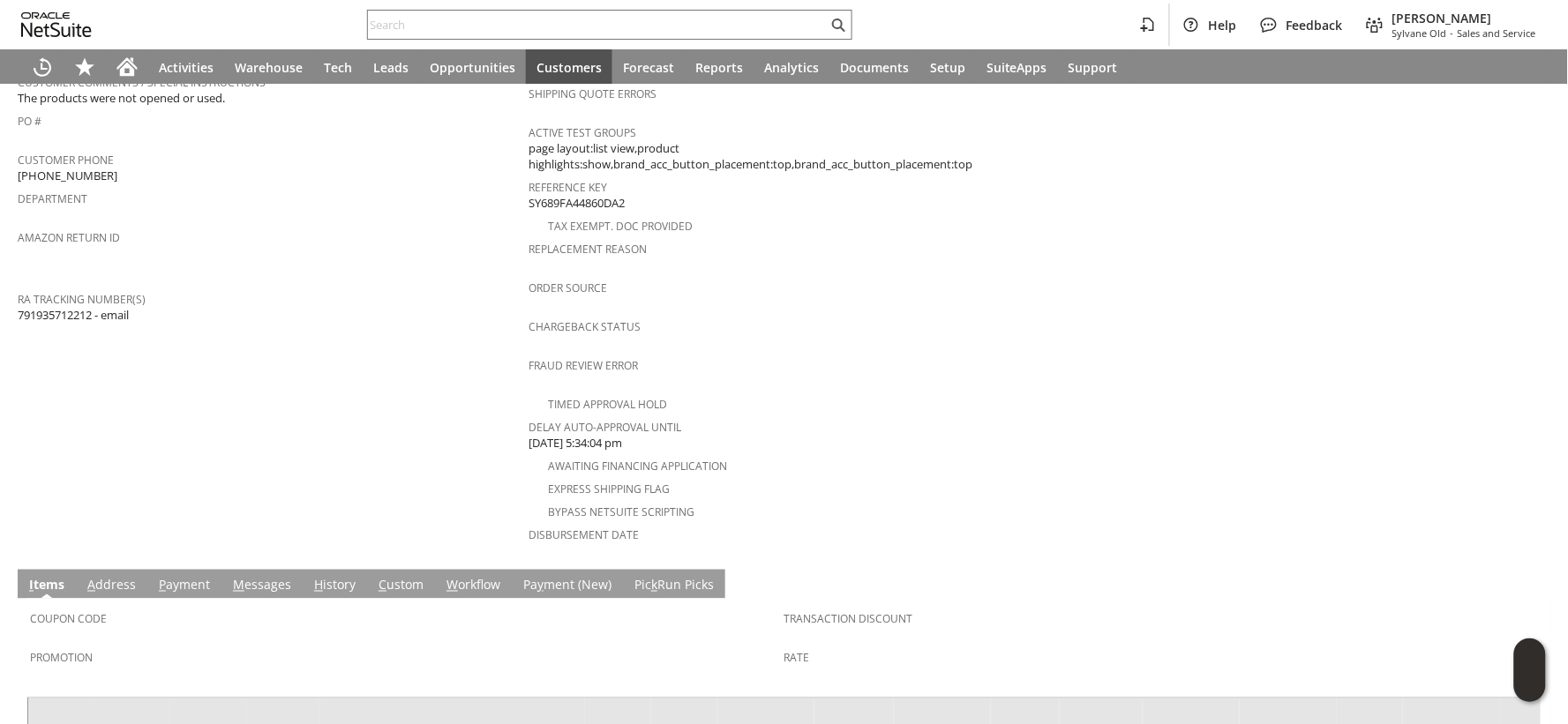
scroll to position [694, 0]
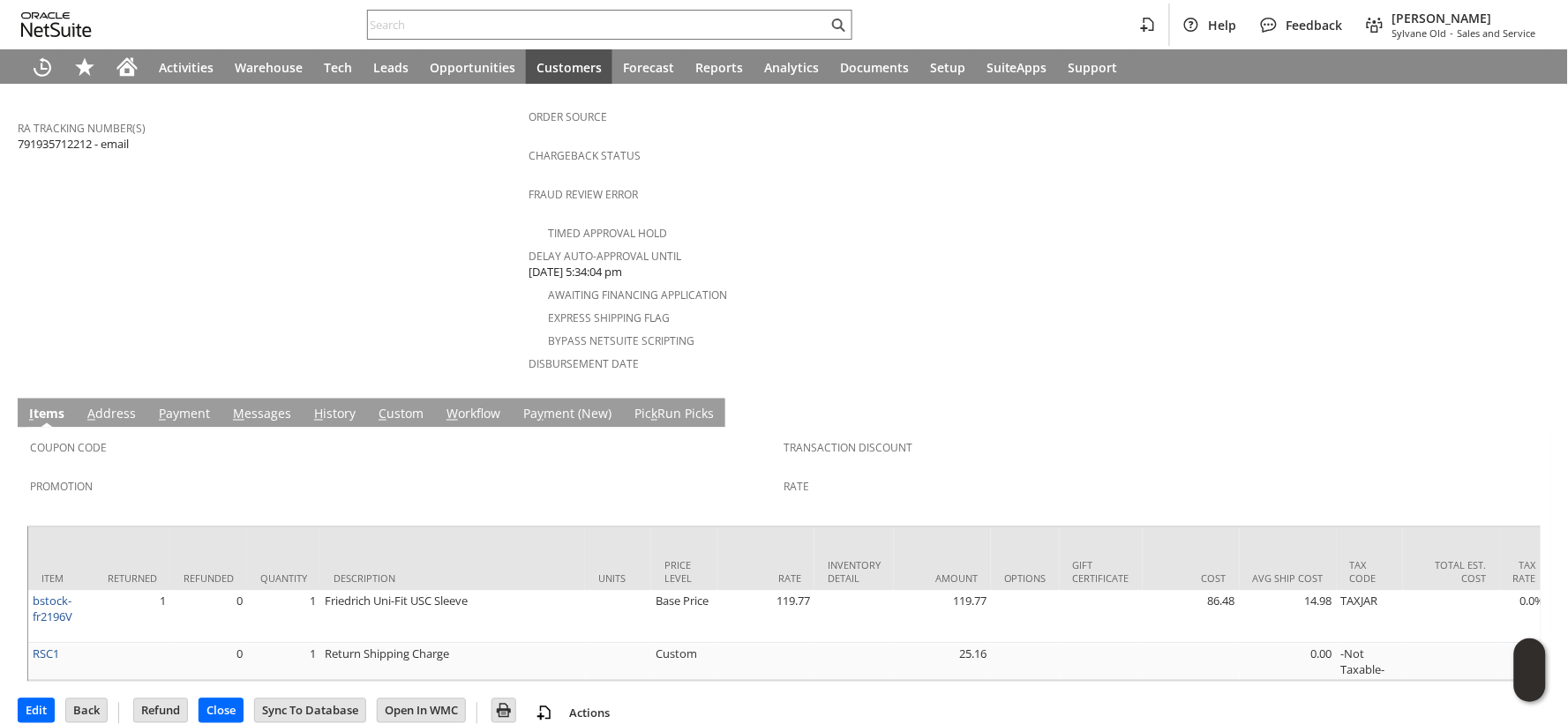
click at [324, 405] on link "H istory" at bounding box center [334, 415] width 50 height 20
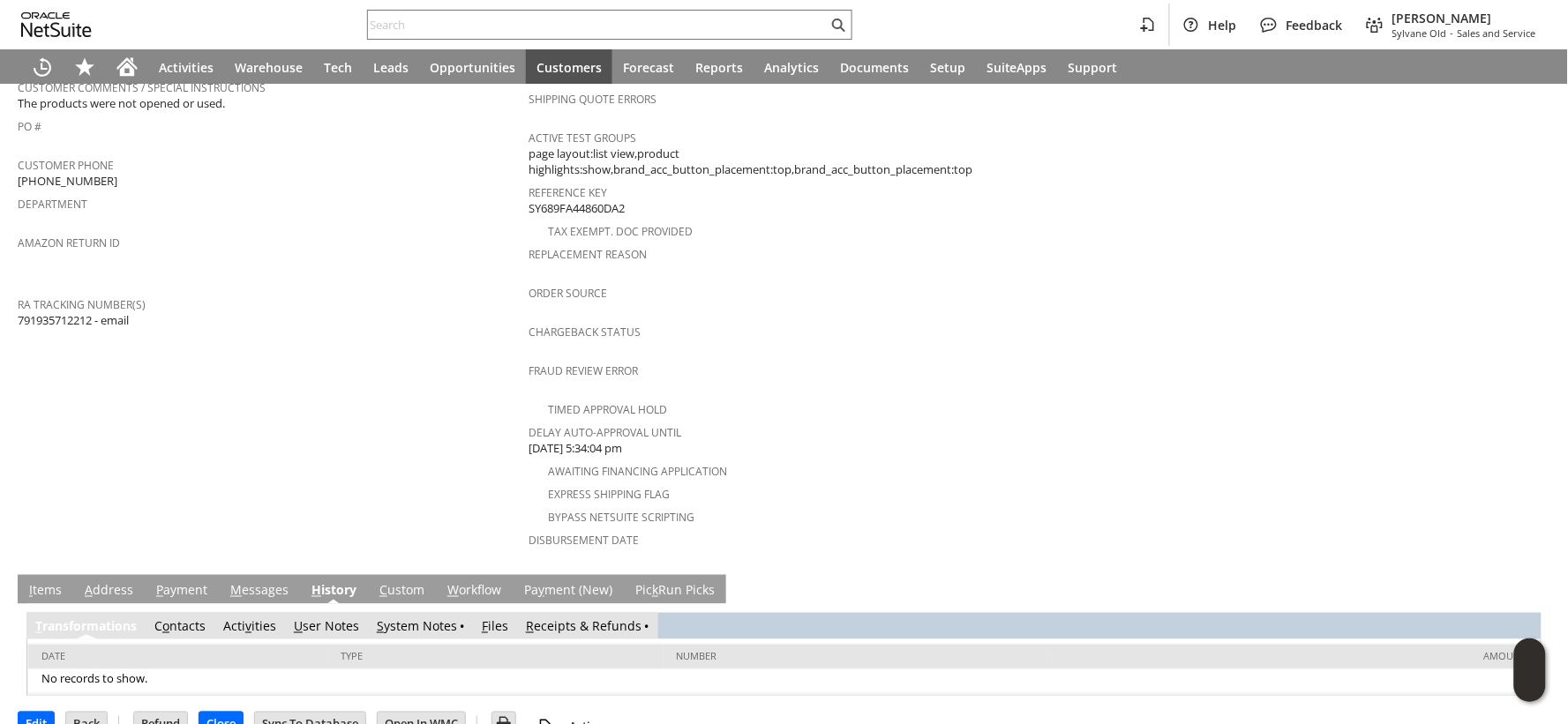
scroll to position [0, 0]
click at [395, 618] on link "S ystem Notes" at bounding box center [416, 626] width 80 height 17
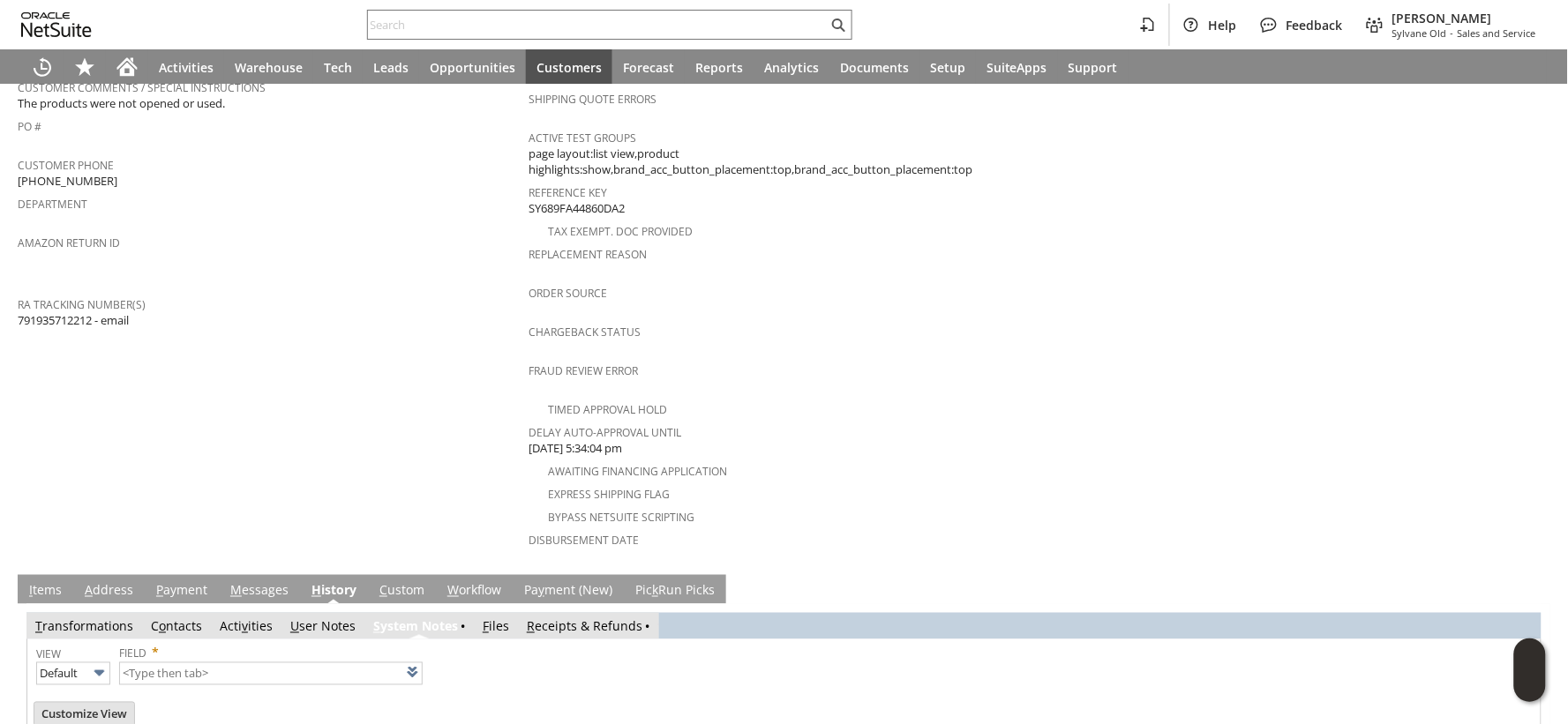
type input "1 to 25 of 79"
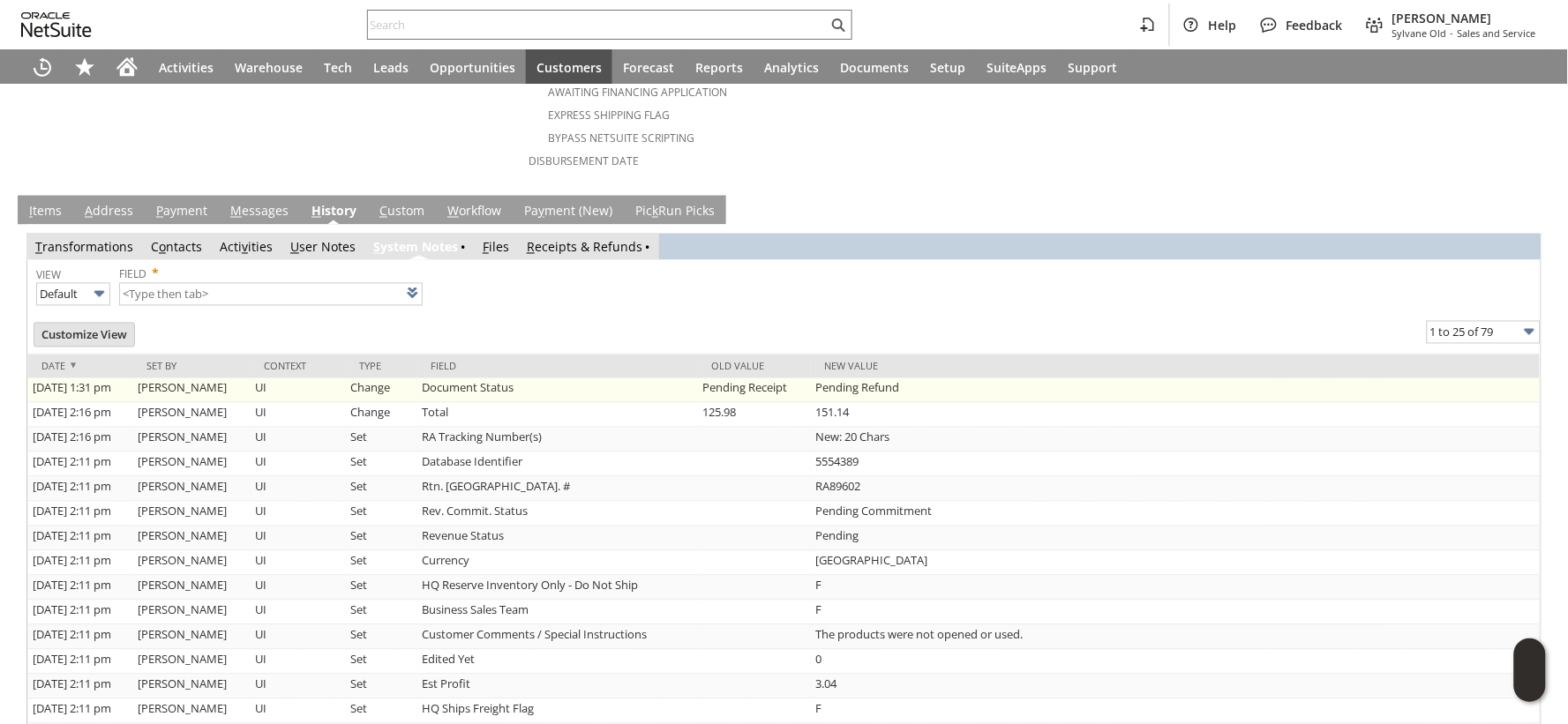
scroll to position [911, 0]
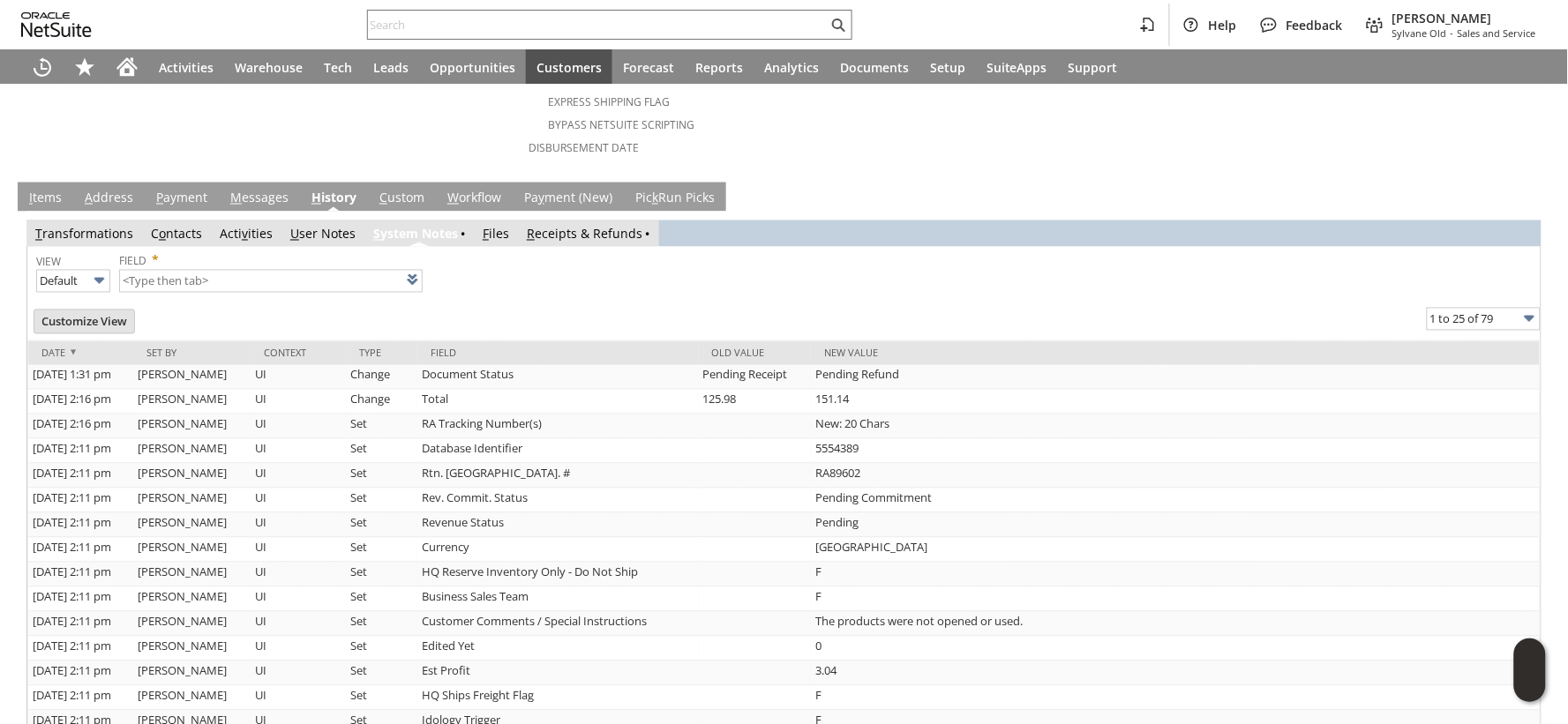
click at [30, 190] on span "I" at bounding box center [31, 197] width 4 height 17
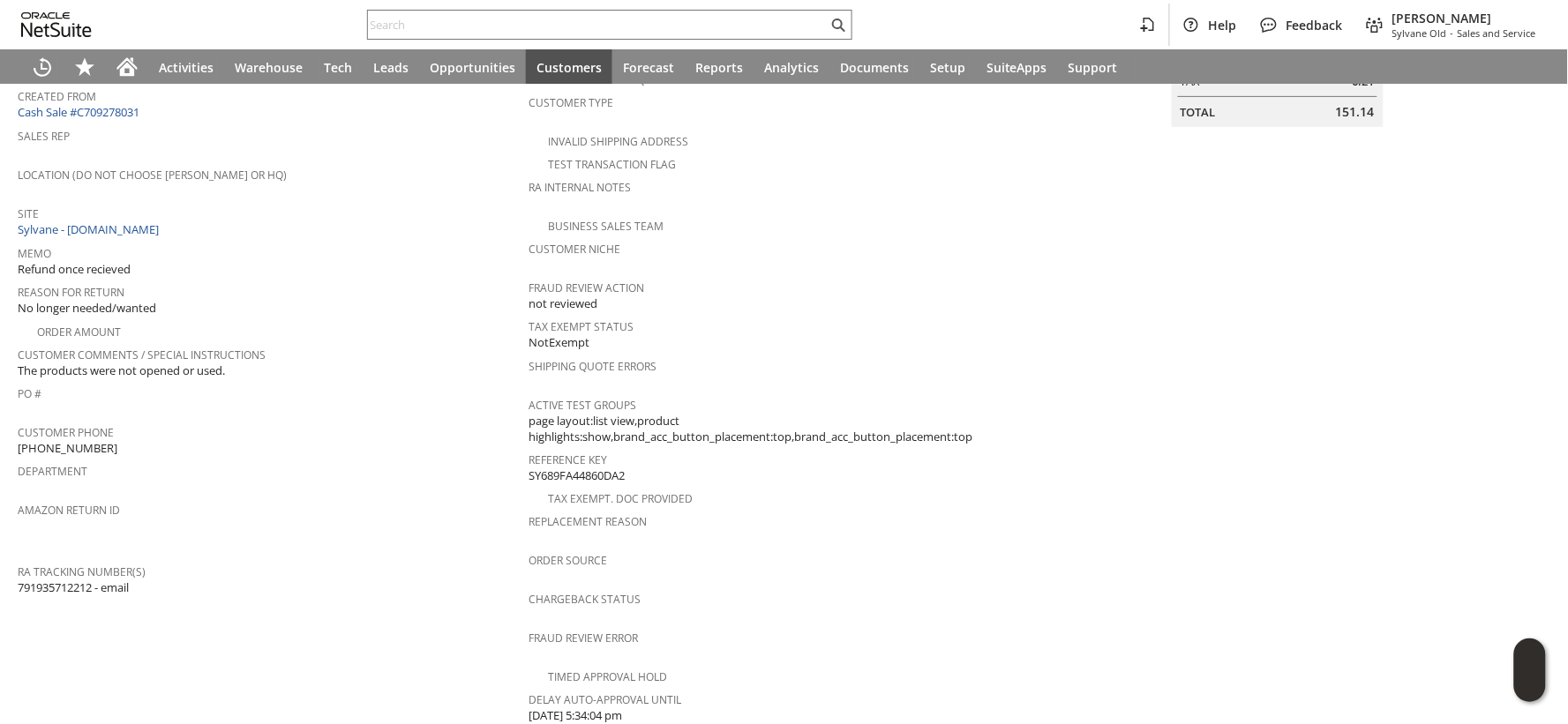
scroll to position [9, 0]
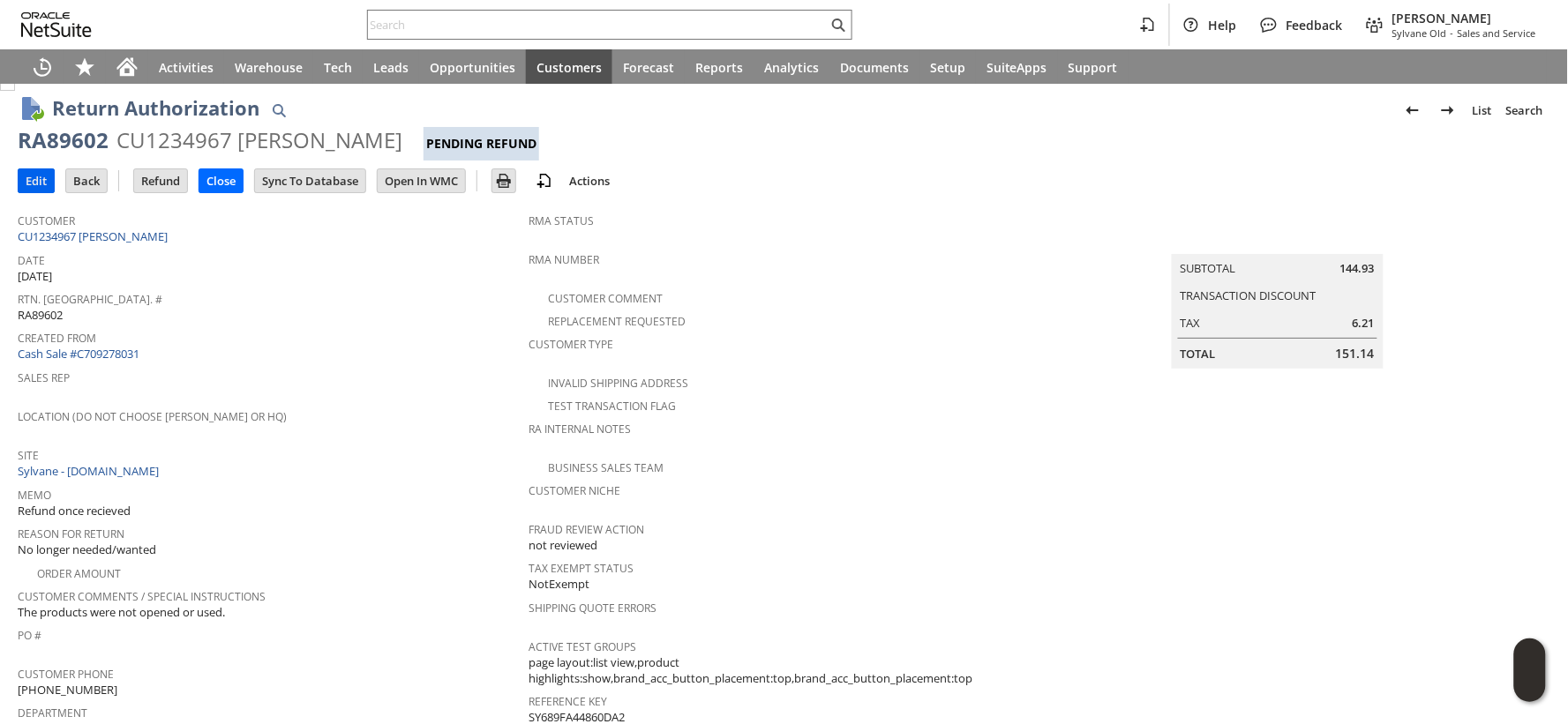
click at [30, 186] on input "Edit" at bounding box center [36, 180] width 35 height 22
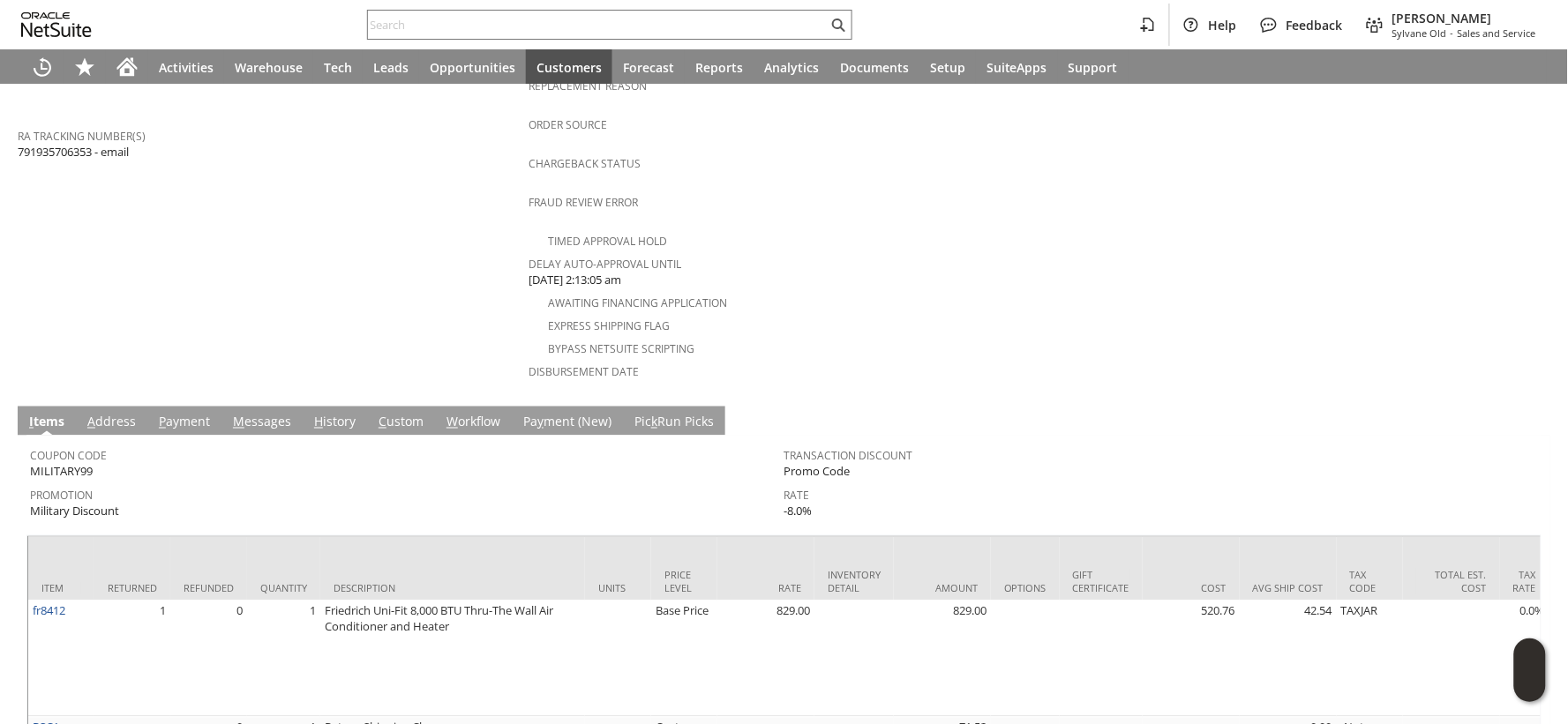
scroll to position [757, 0]
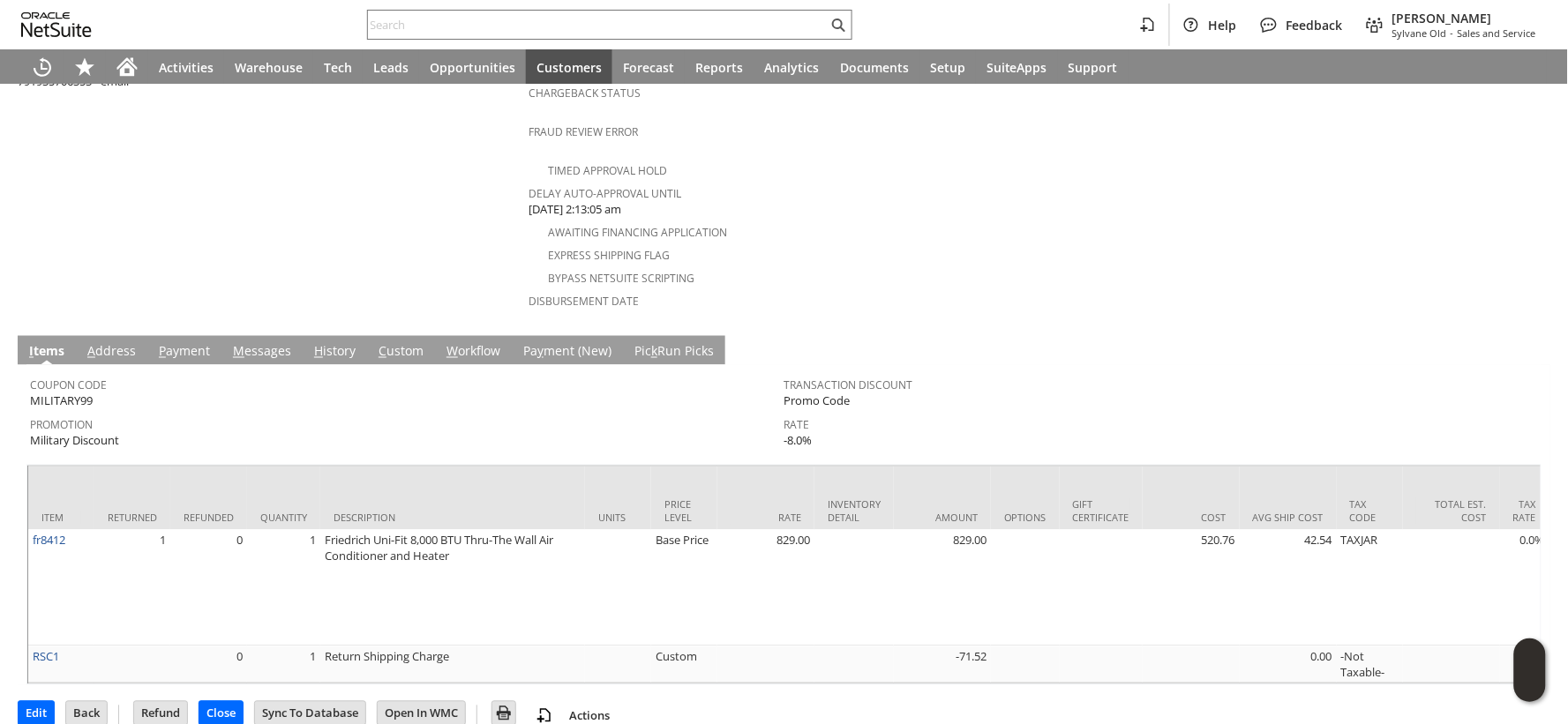
click at [269, 343] on link "M essages" at bounding box center [262, 353] width 67 height 20
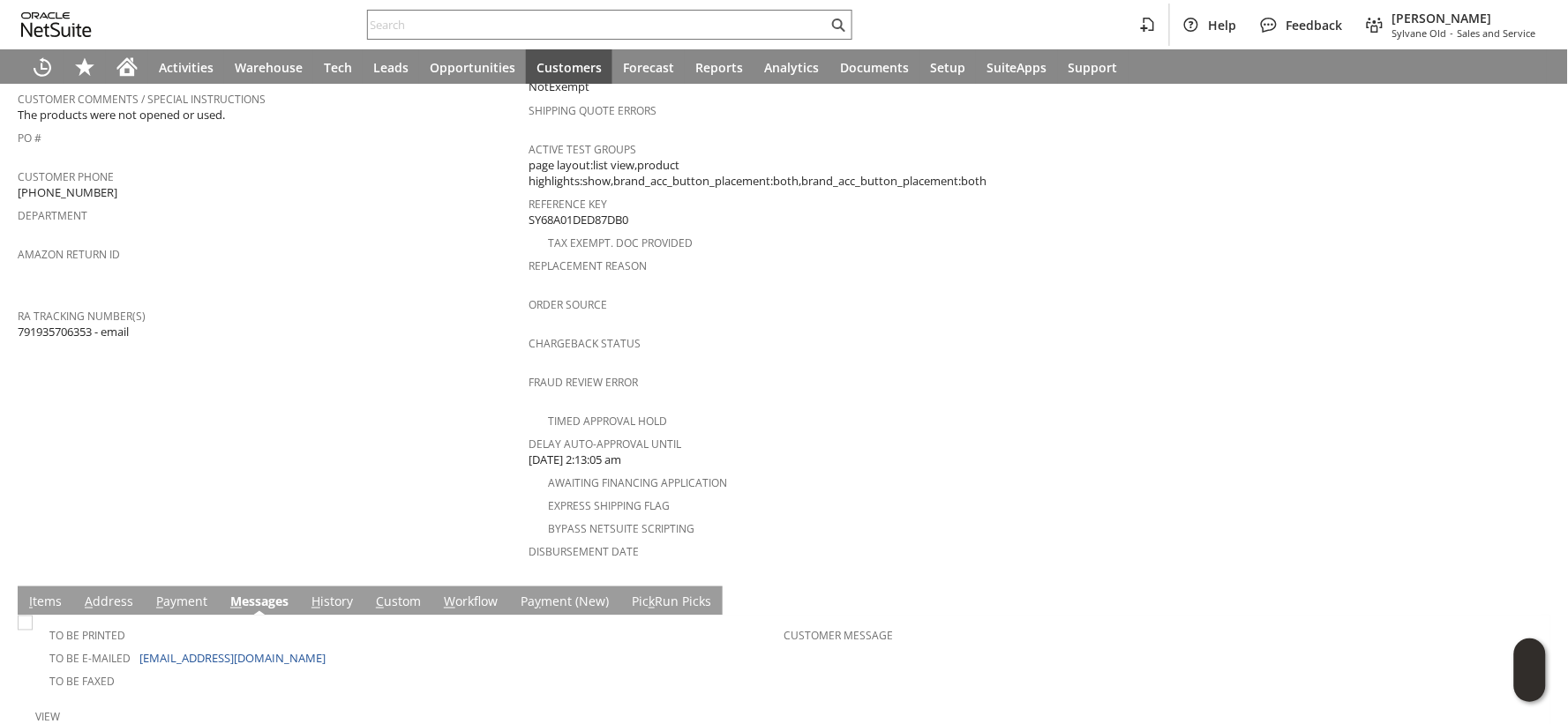
scroll to position [653, 0]
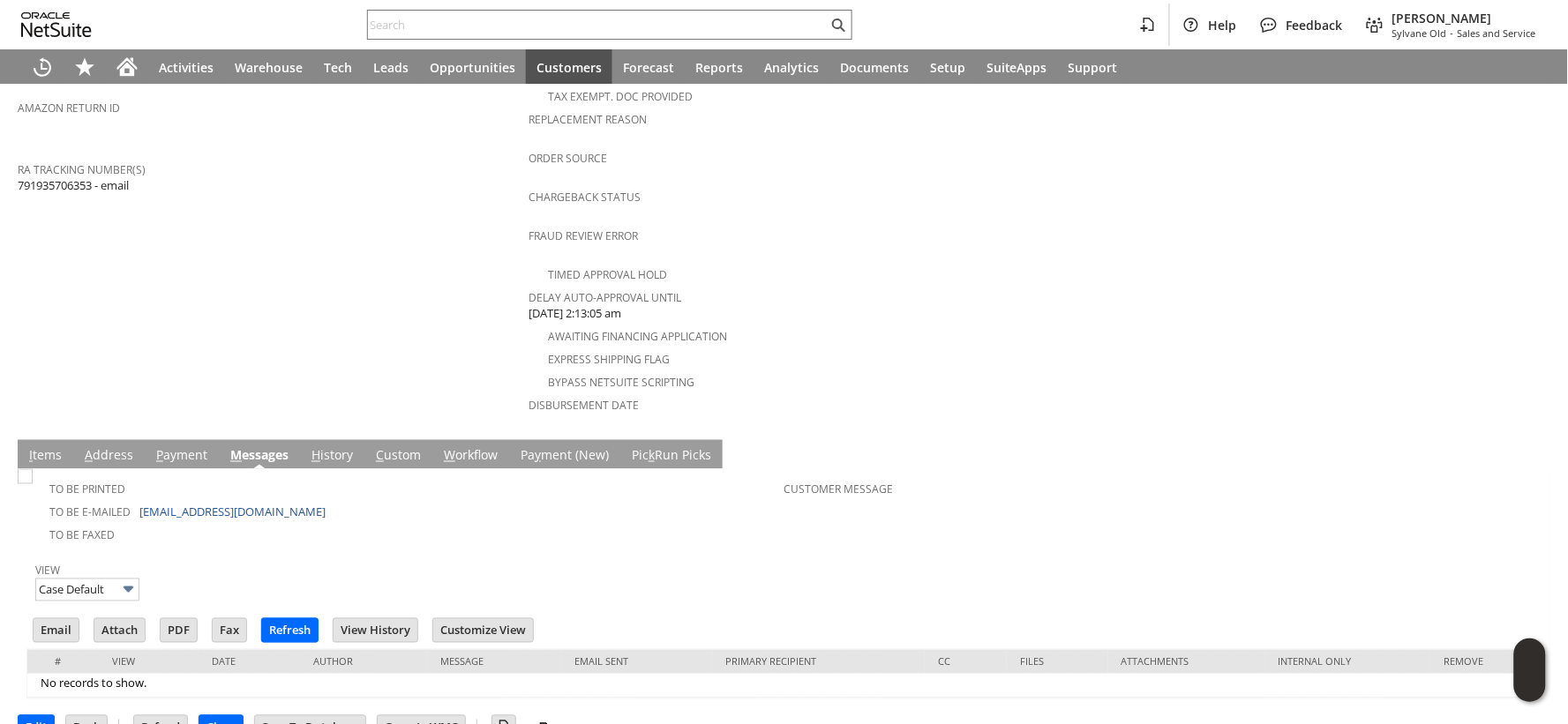
click at [50, 447] on link "I tems" at bounding box center [45, 457] width 41 height 20
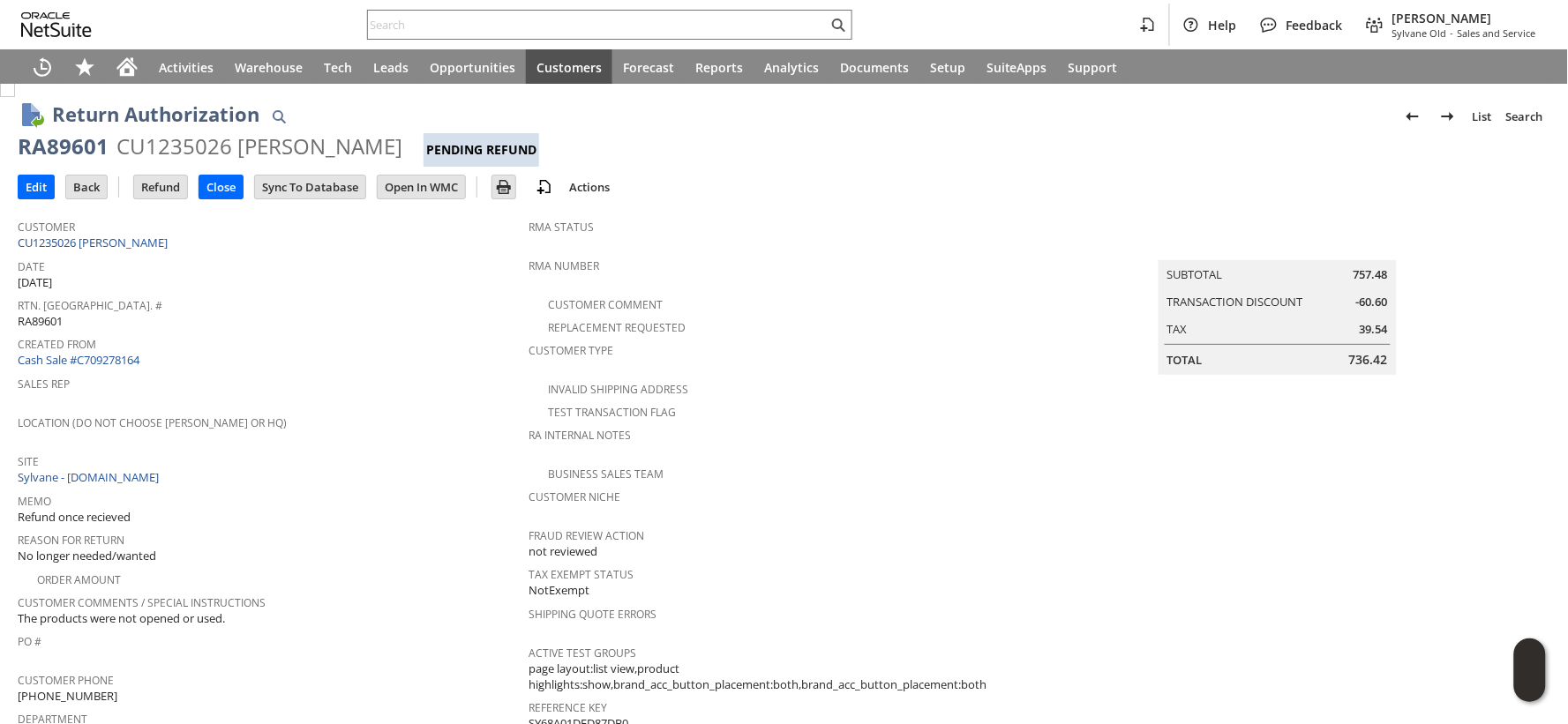
scroll to position [0, 0]
click at [1350, 356] on span "736.42" at bounding box center [1369, 362] width 39 height 18
copy span "736.42"
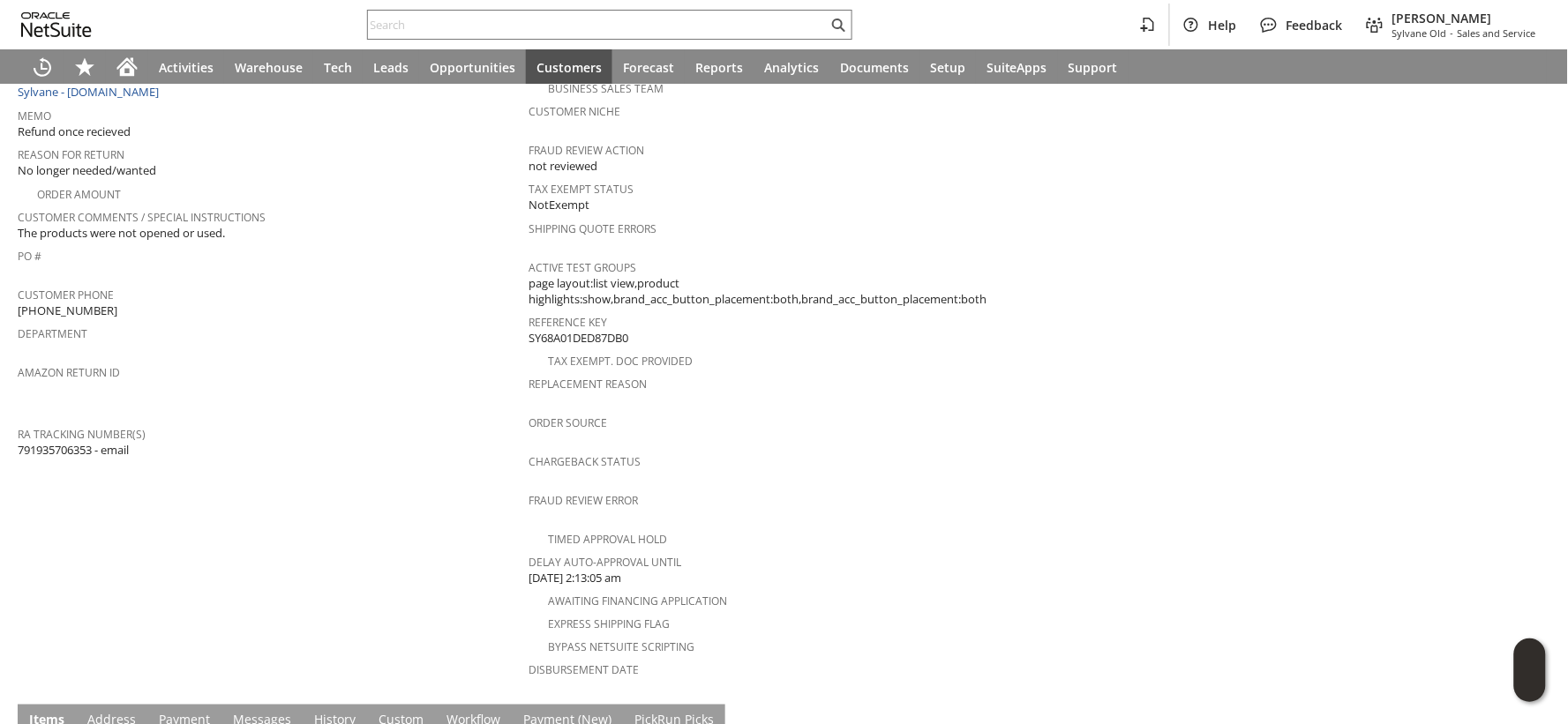
scroll to position [757, 0]
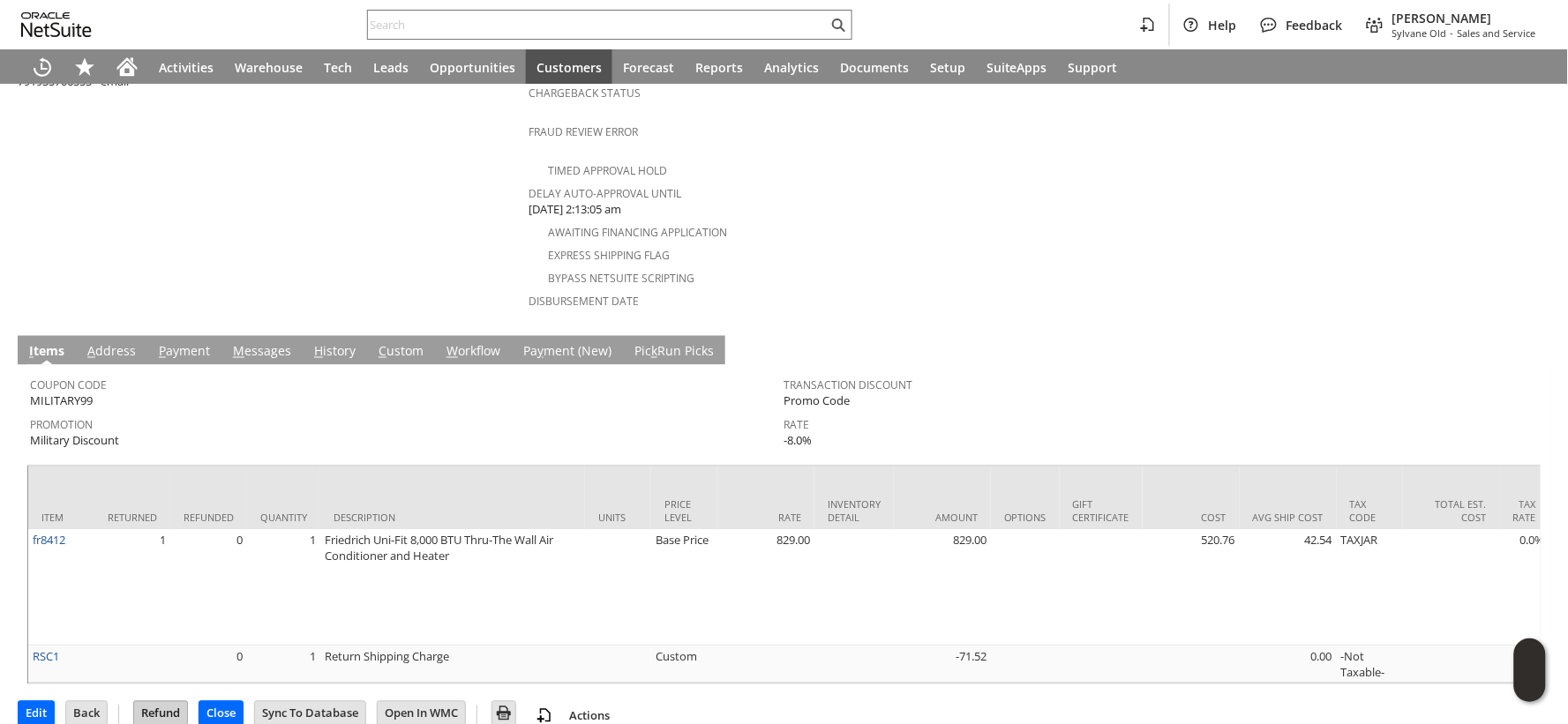
click at [168, 703] on input "Refund" at bounding box center [160, 713] width 53 height 22
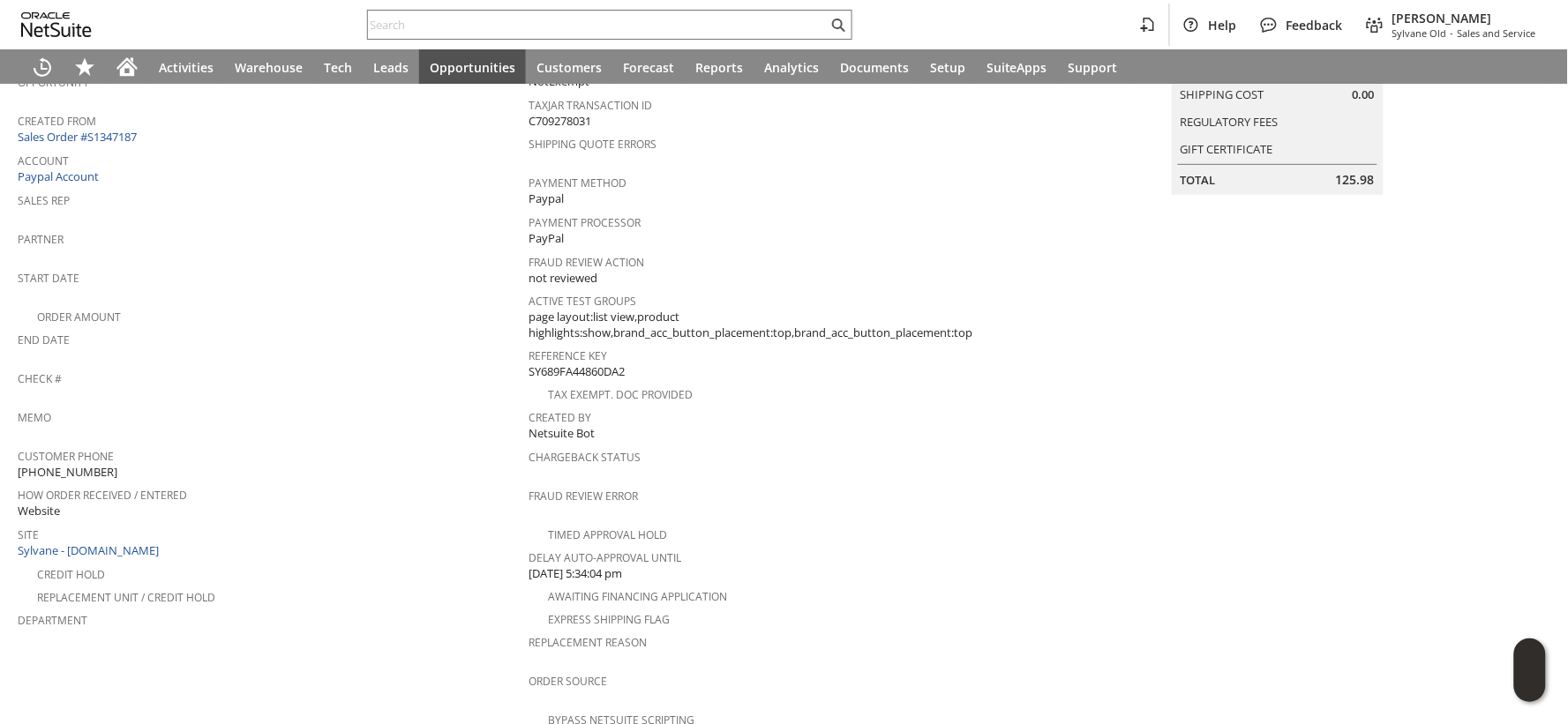
scroll to position [215, 0]
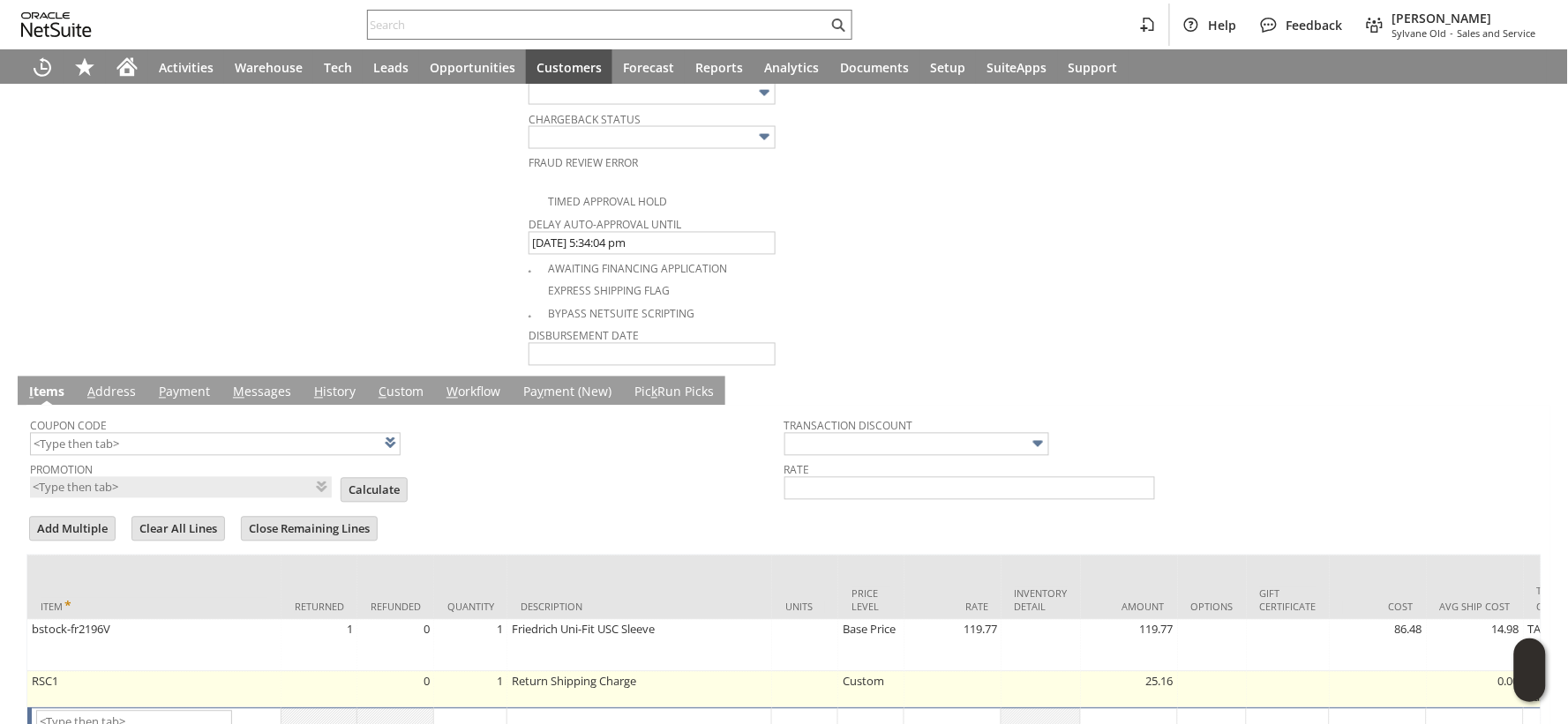
scroll to position [1046, 0]
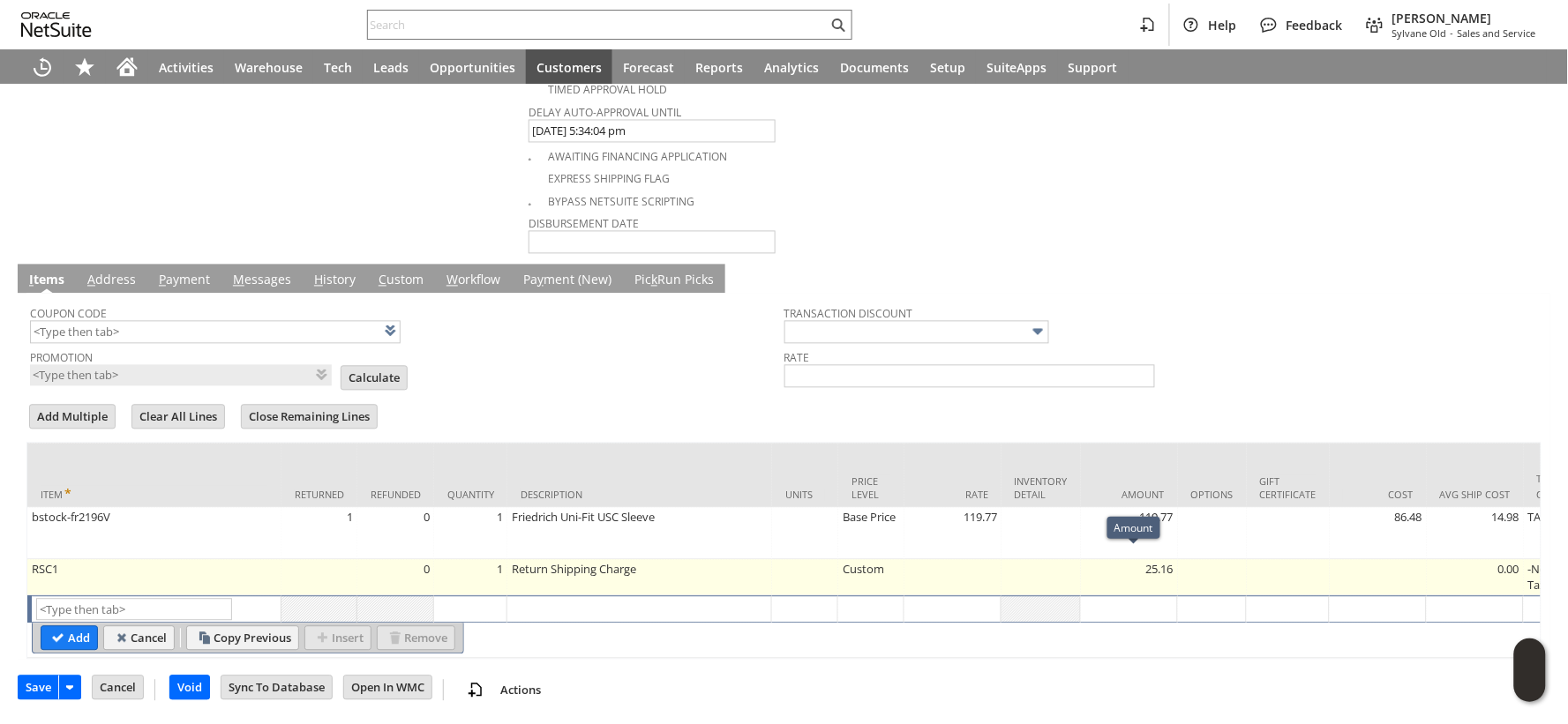
click at [1168, 563] on td "25.16" at bounding box center [1129, 577] width 97 height 36
type input "25.16"
type input "RSC1"
type input "OK"
type input "Make Copy"
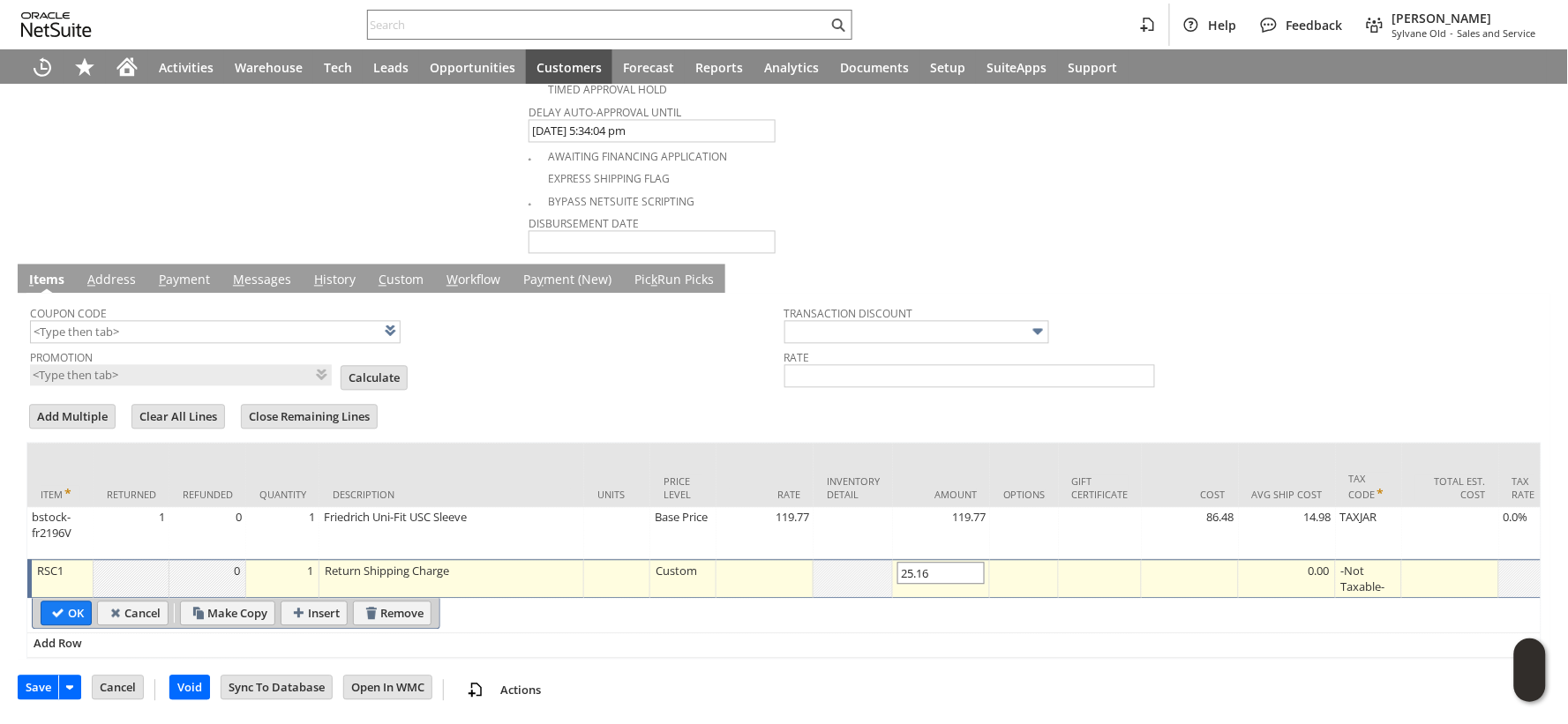
click at [897, 563] on input "25.16" at bounding box center [940, 574] width 87 height 22
type input "-25.16"
click at [42, 604] on input "OK" at bounding box center [65, 614] width 50 height 22
type input "Add"
type input "Copy Previous"
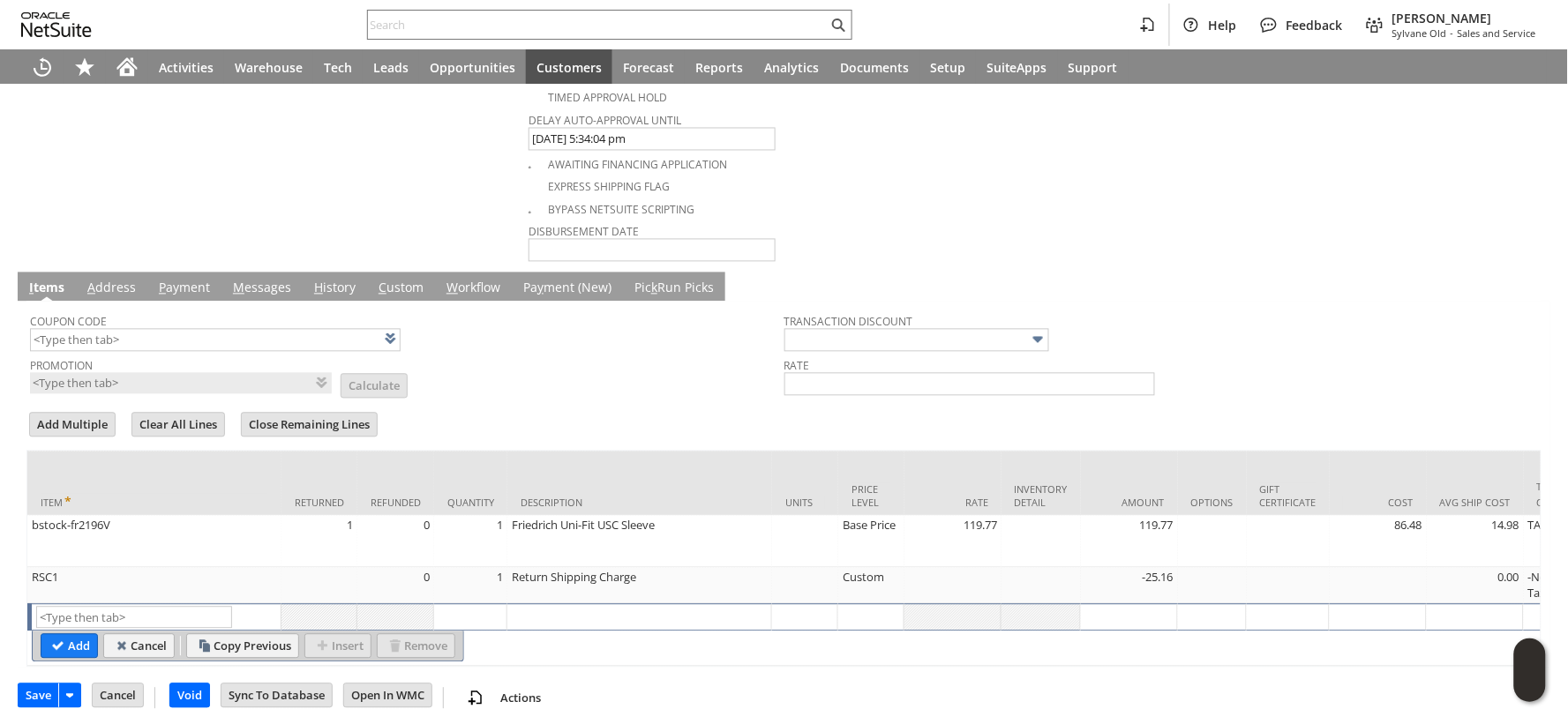
scroll to position [1049, 0]
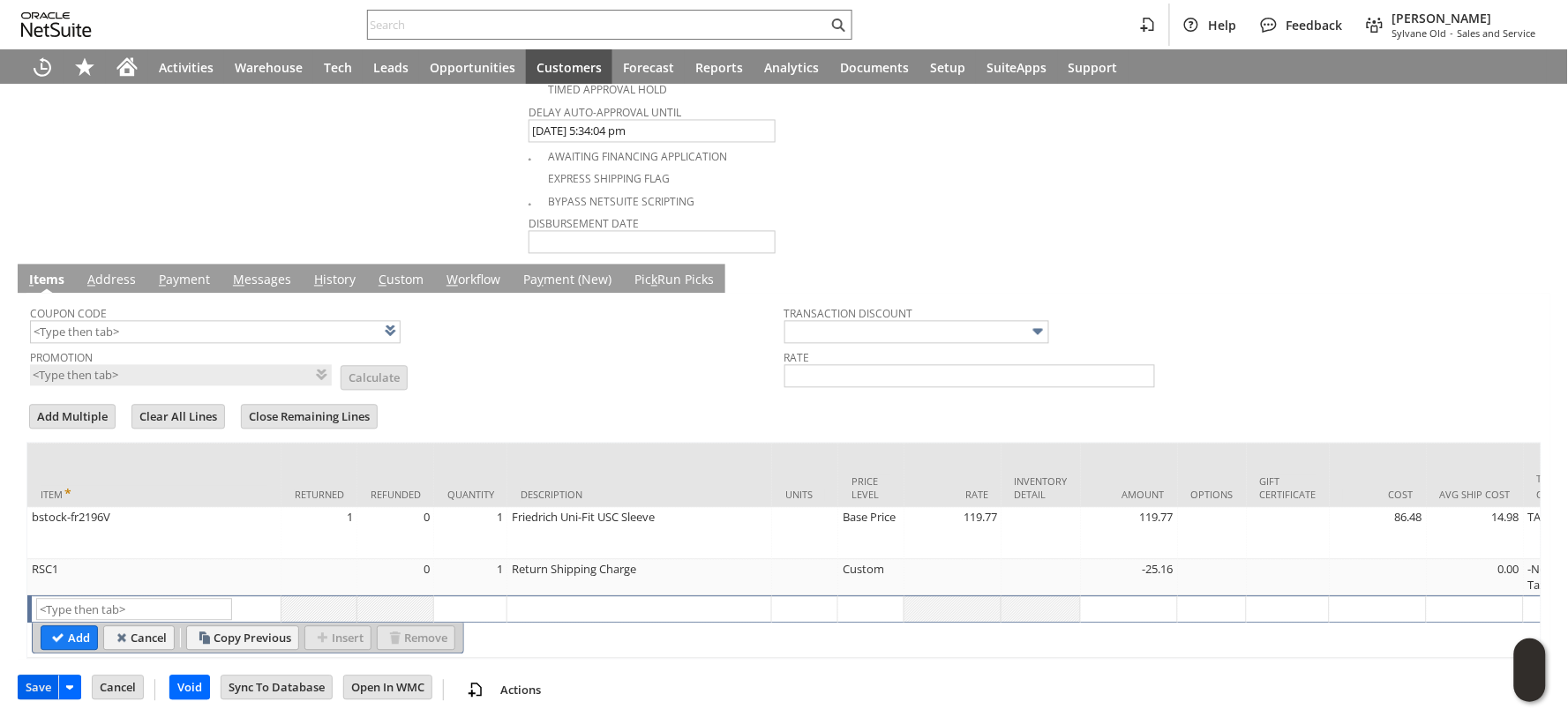
click at [45, 688] on input "Save" at bounding box center [38, 687] width 40 height 22
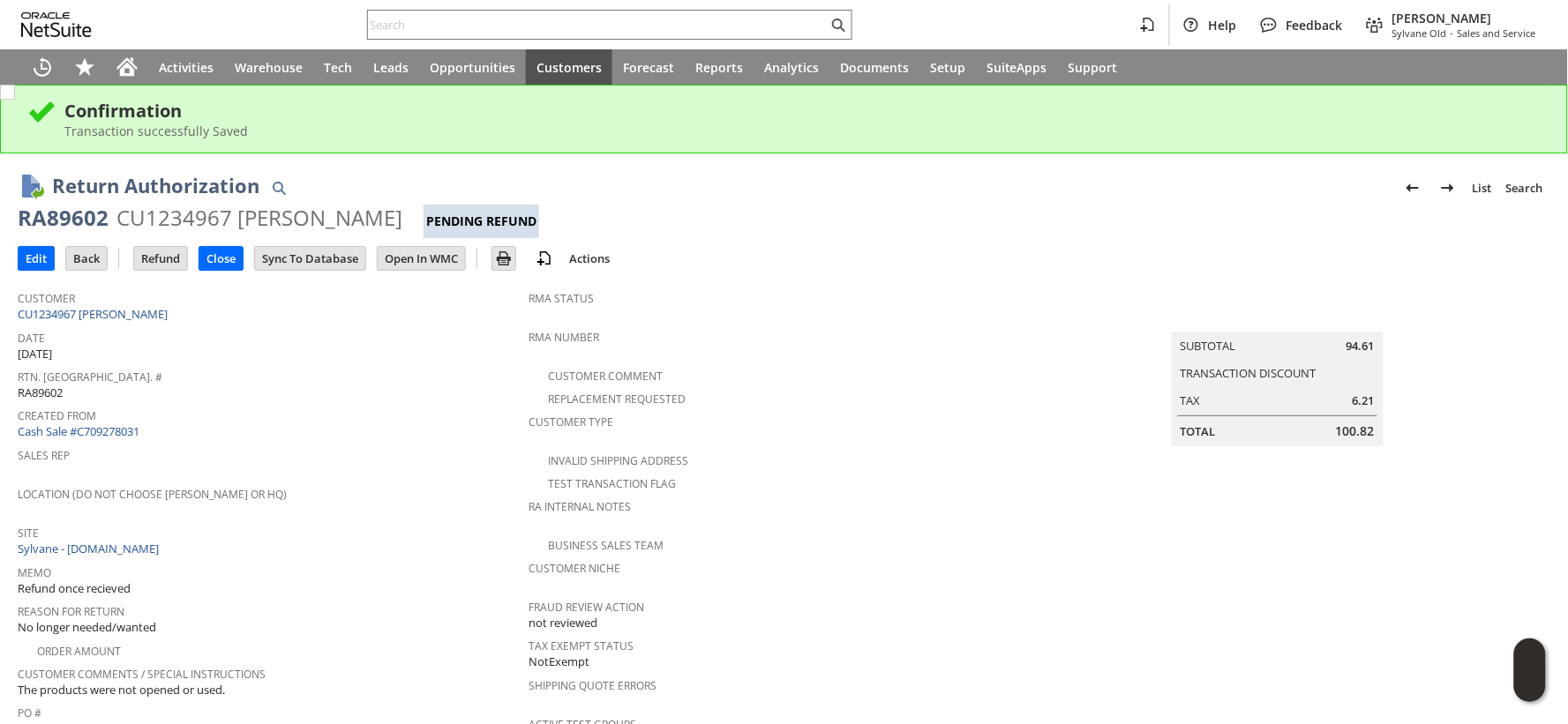
click at [1336, 425] on span "100.82" at bounding box center [1356, 431] width 39 height 18
copy span "100.82"
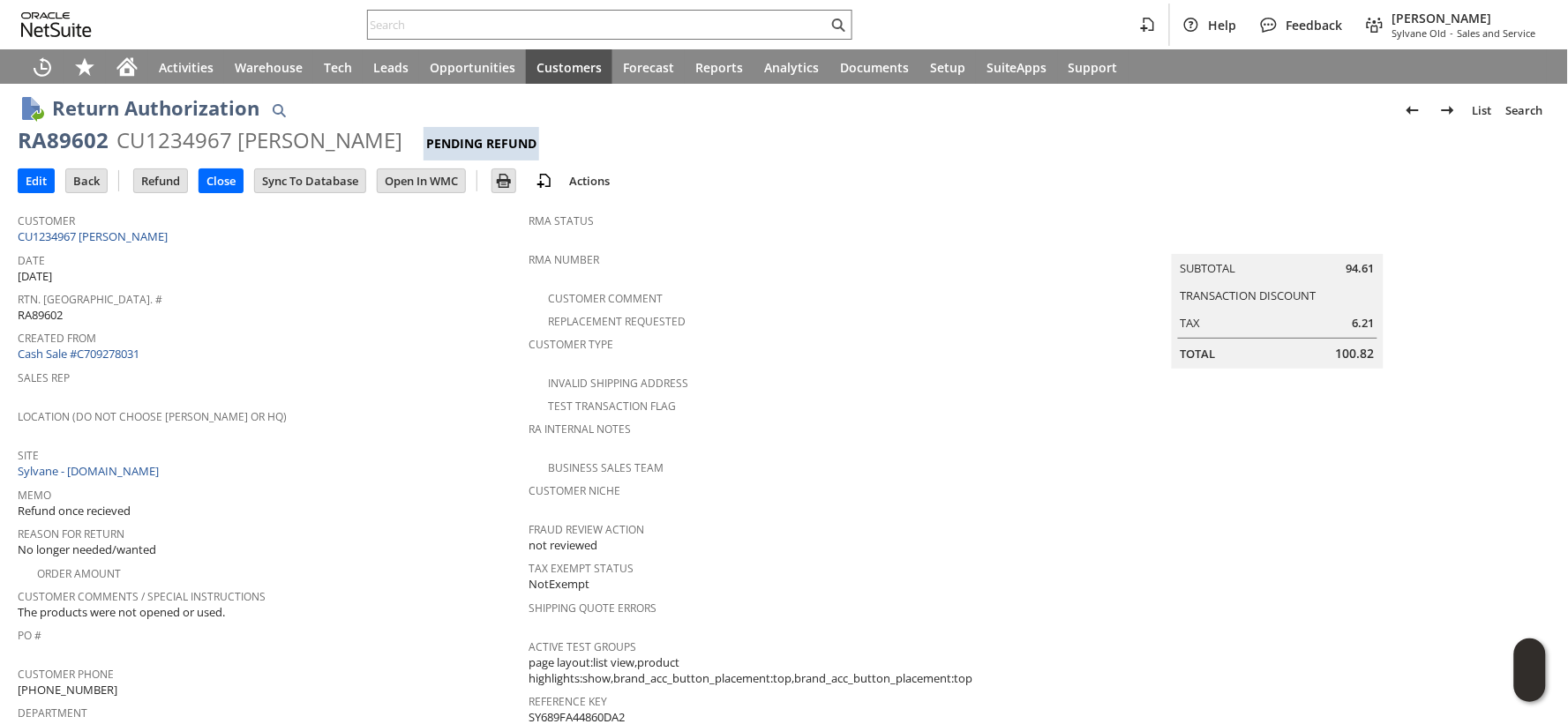
scroll to position [763, 0]
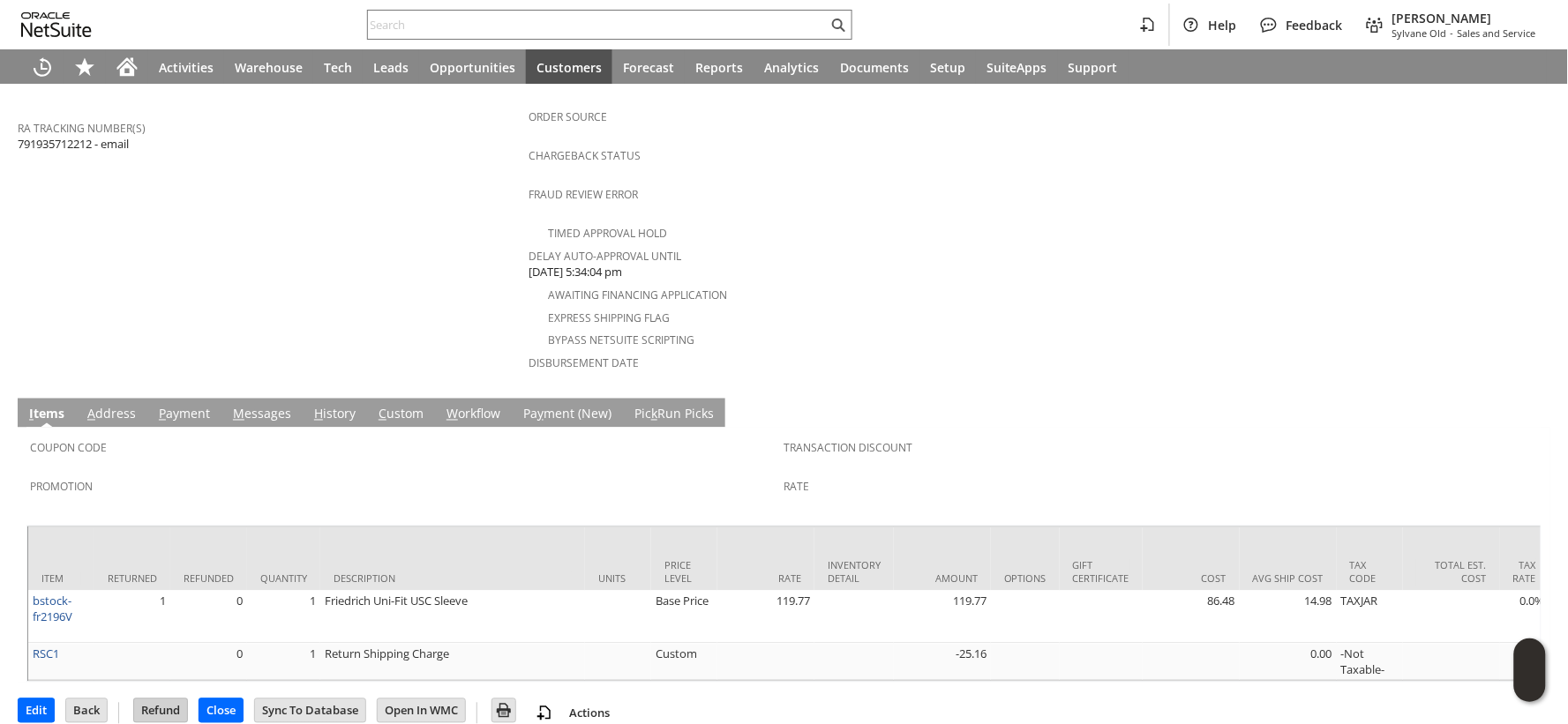
click at [168, 700] on input "Refund" at bounding box center [160, 710] width 53 height 22
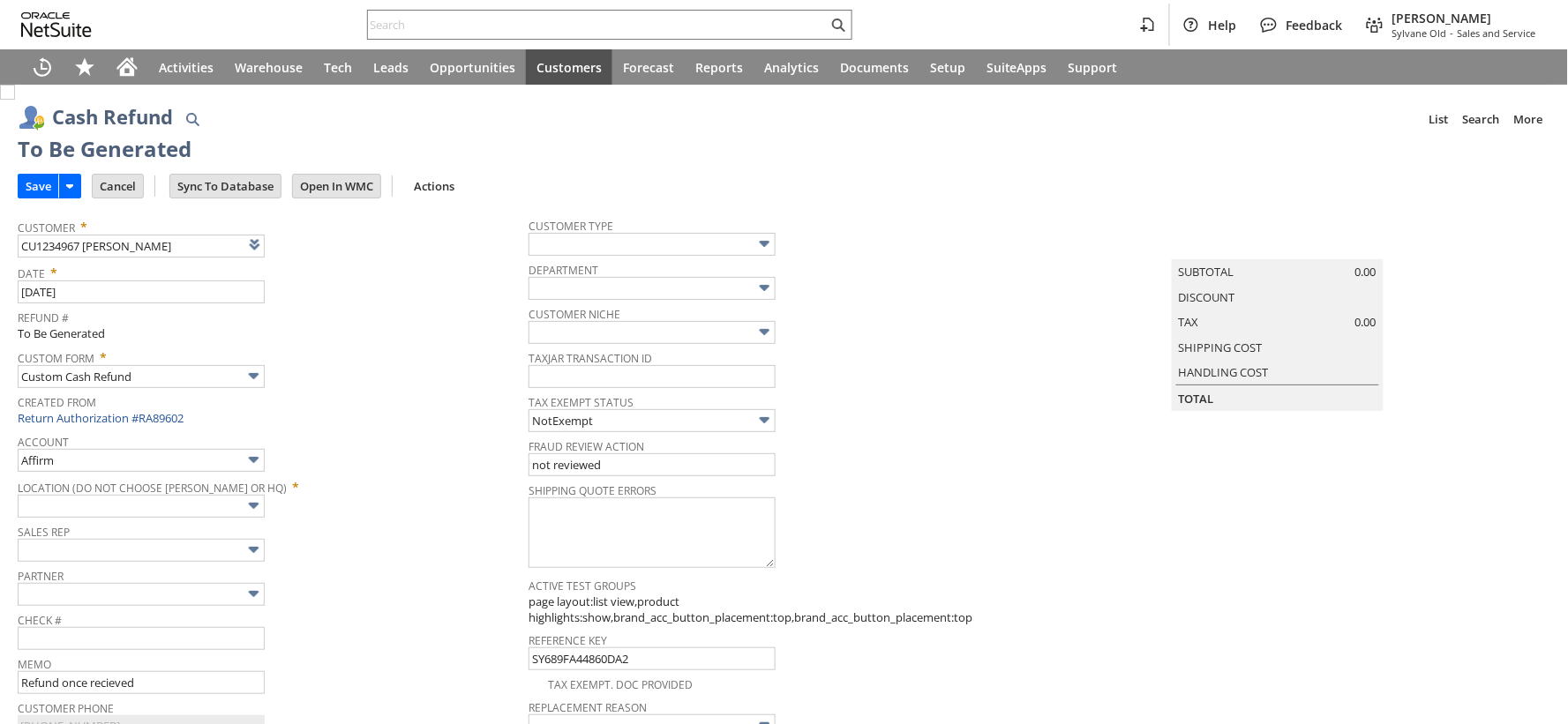
type input "Paypal Account"
type input "Headquarters : Head... : Pending Testing"
type input "Add"
type input "Copy Previous"
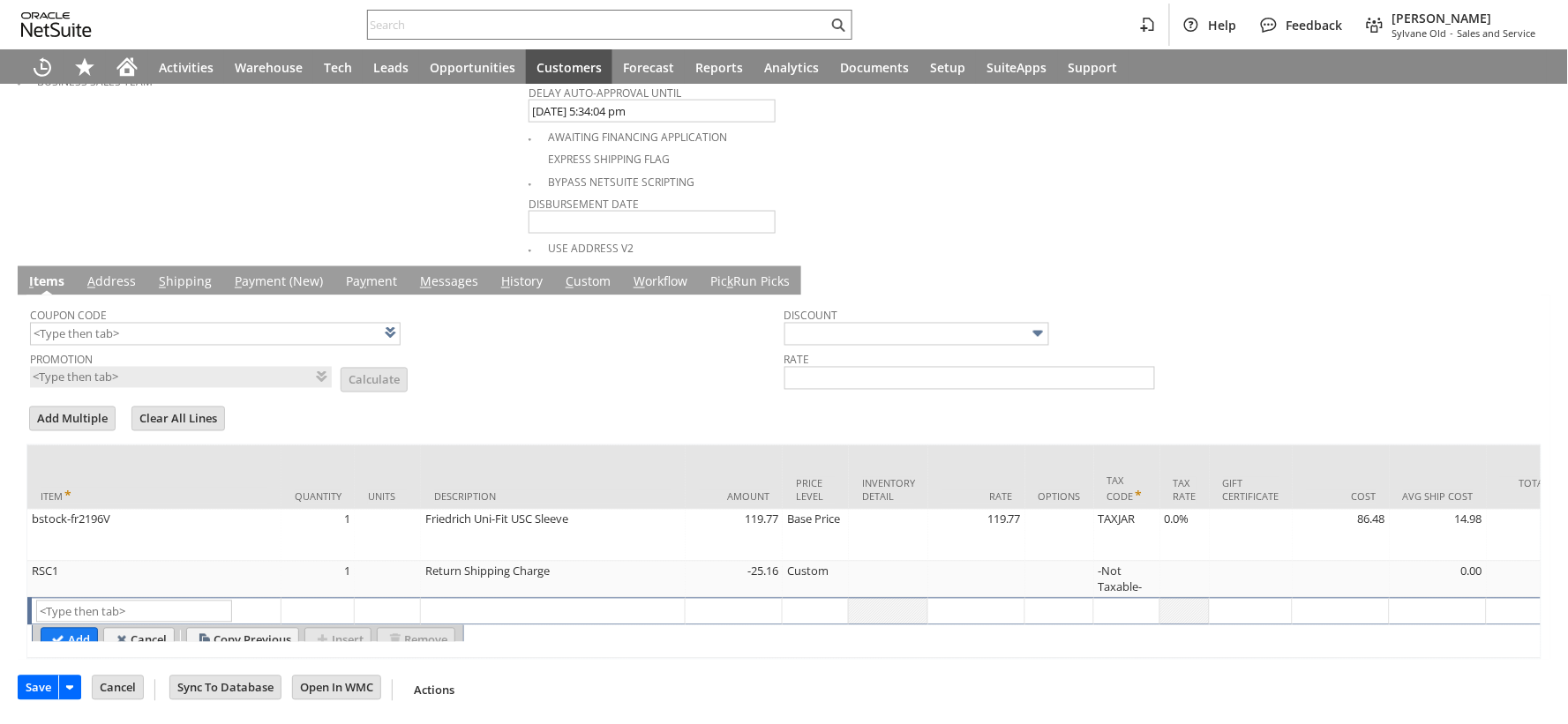
click at [31, 690] on input "Save" at bounding box center [38, 687] width 40 height 22
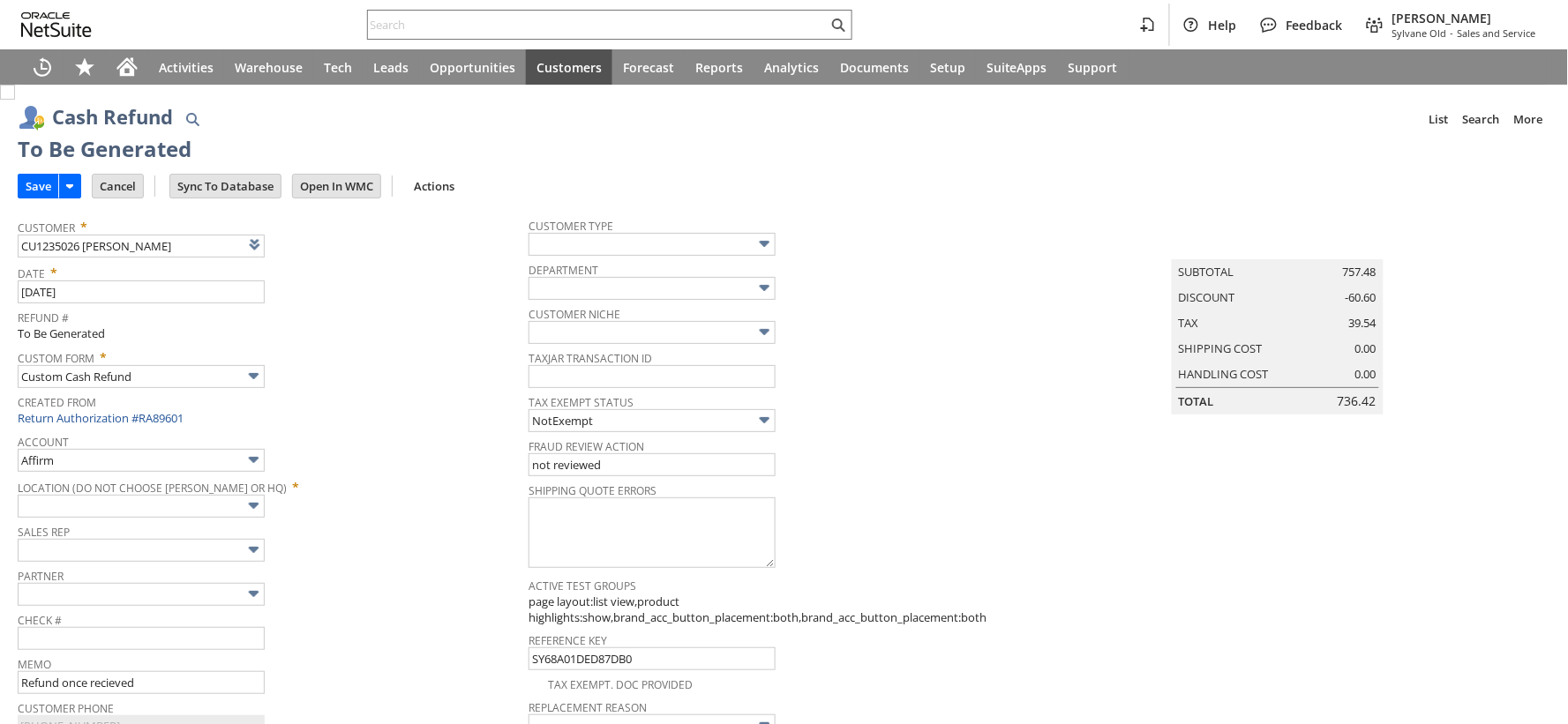
type input "Paypal Account"
type input "Headquarters : Head... : Pending Testing"
type input "MILITARY99"
type input "Military Discount"
type input "-8.0%"
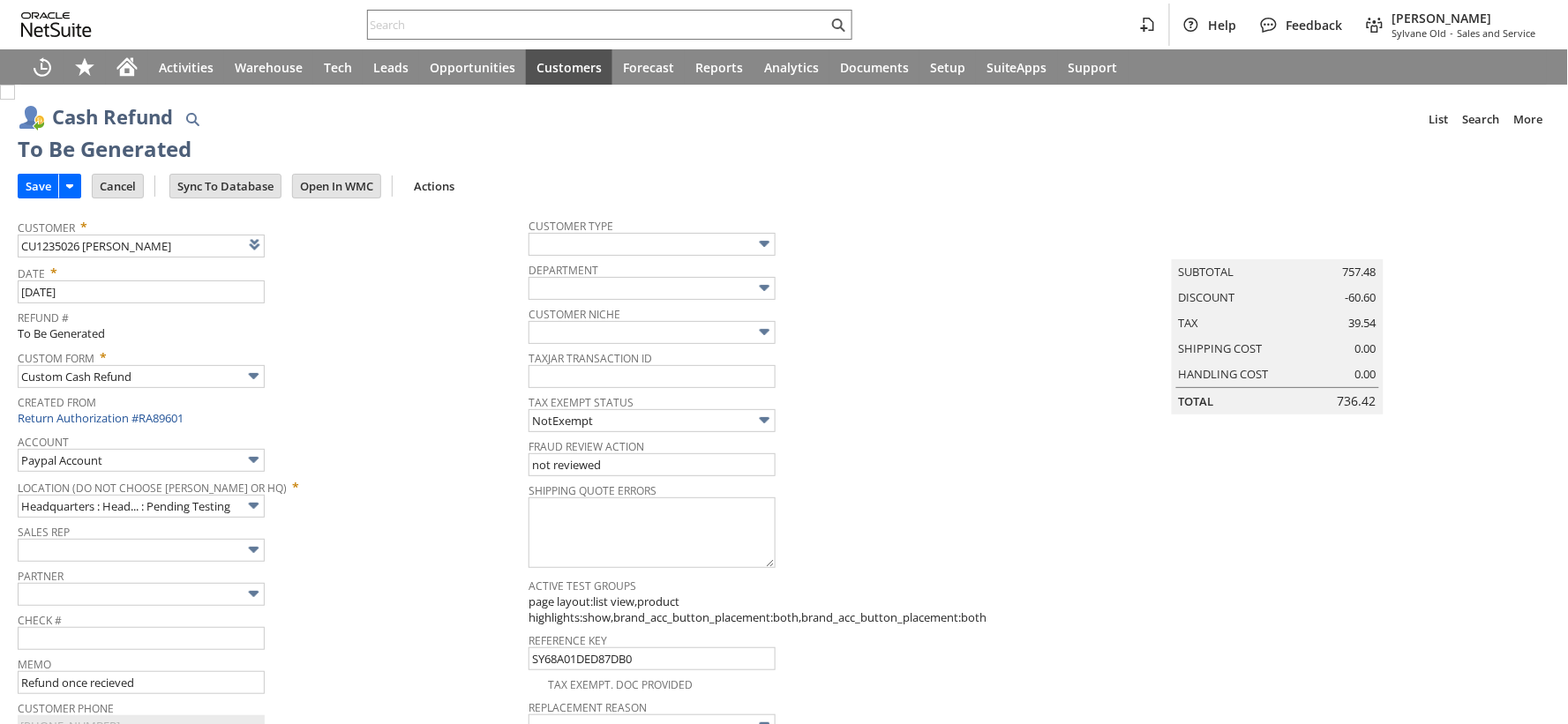
scroll to position [866, 0]
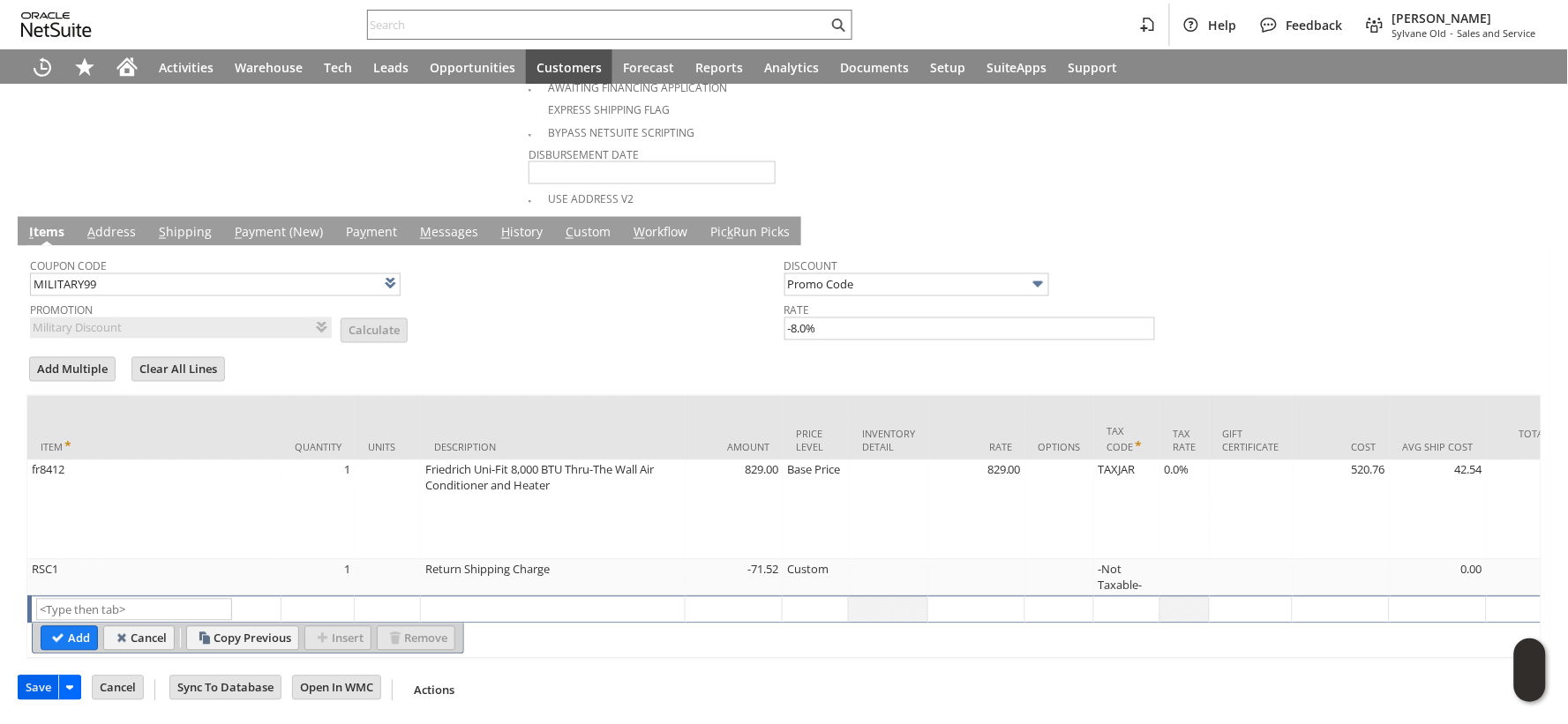
click at [42, 693] on input "Save" at bounding box center [38, 687] width 40 height 22
